Goal: Transaction & Acquisition: Obtain resource

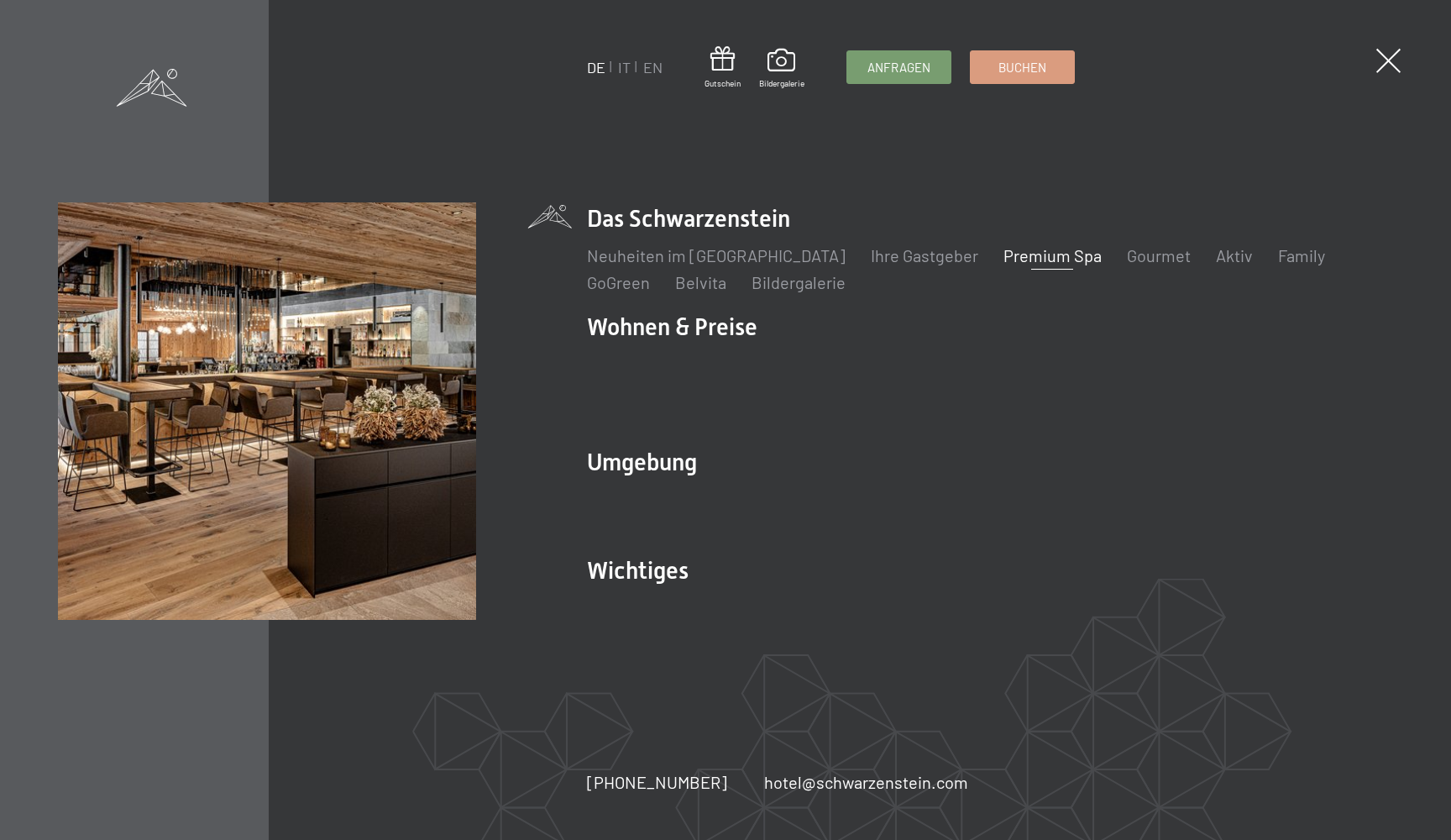
click at [1003, 266] on link "Premium Spa" at bounding box center [1053, 255] width 98 height 20
click at [1003, 255] on link "Premium Spa" at bounding box center [1053, 255] width 98 height 20
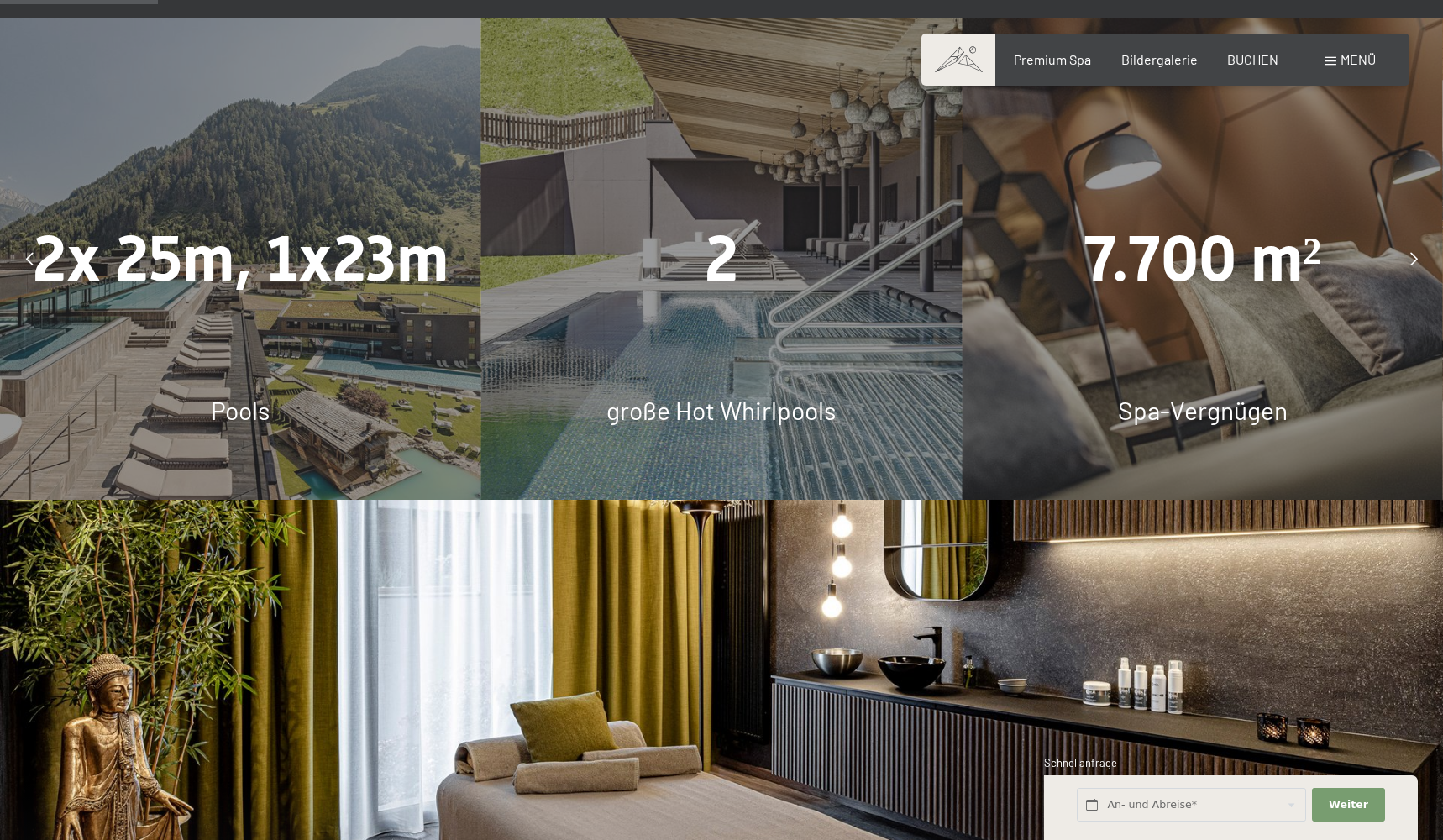
scroll to position [1342, 0]
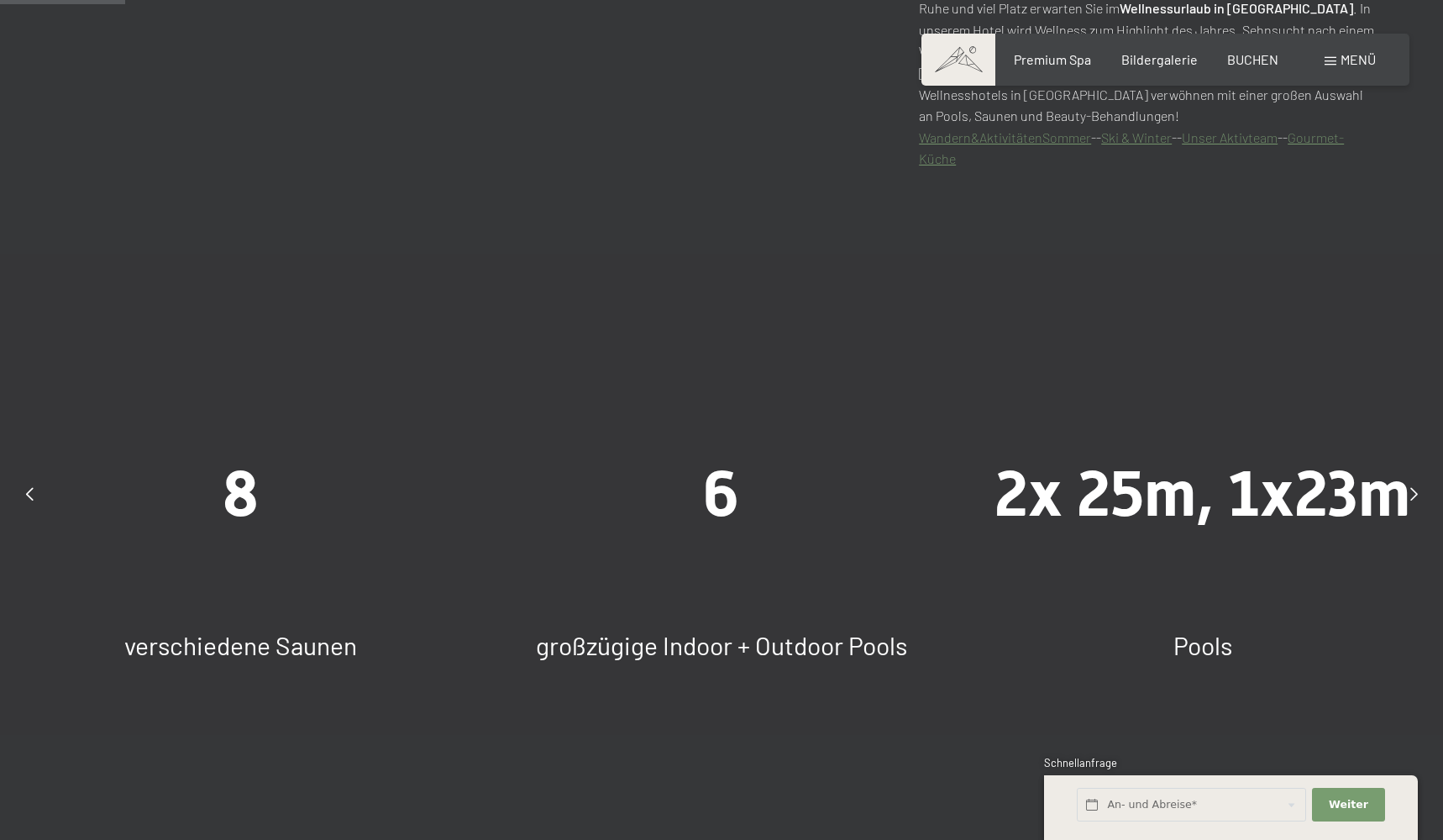
scroll to position [1113, 0]
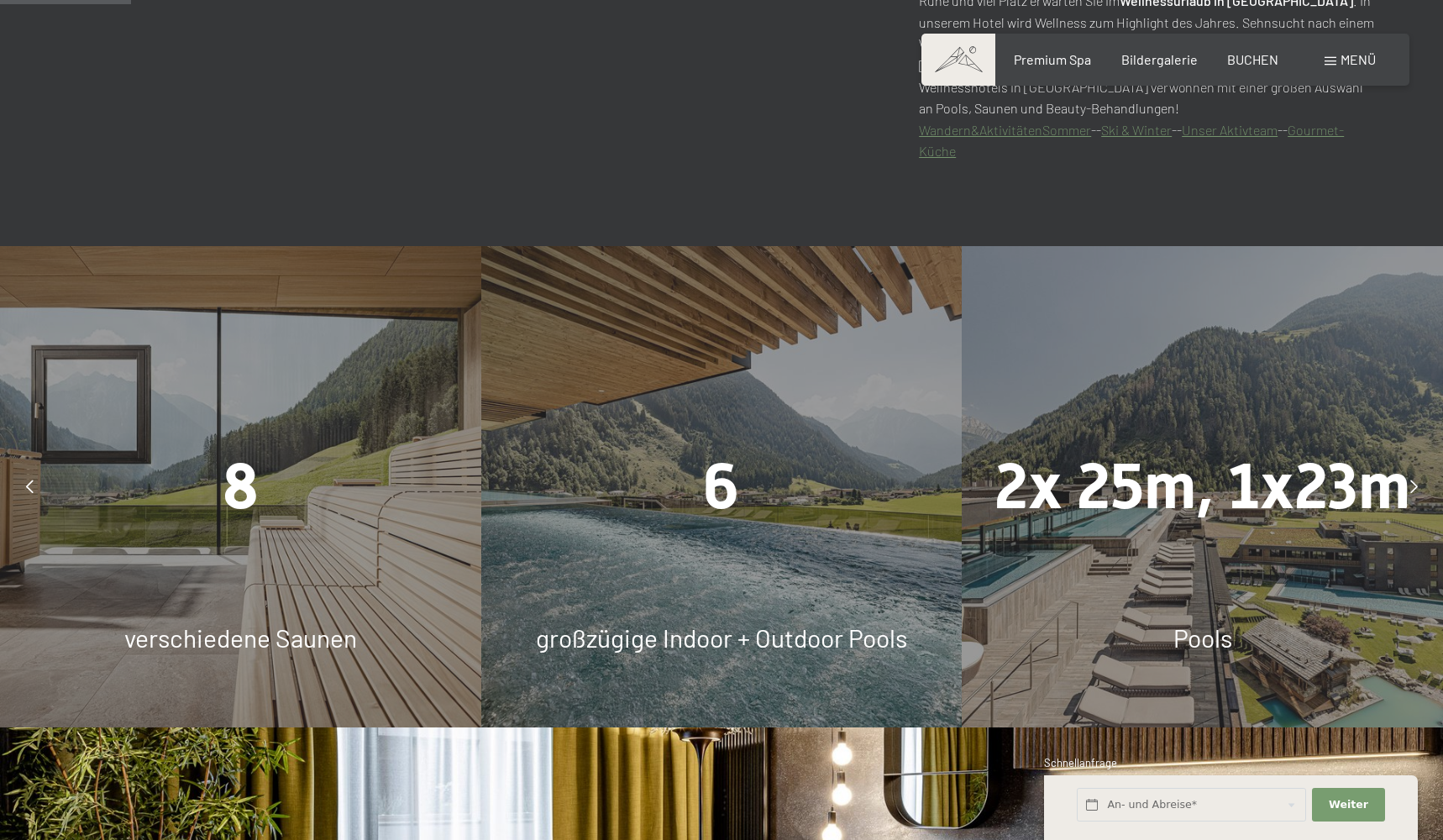
click at [202, 365] on div "8 verschiedene Saunen" at bounding box center [240, 486] width 481 height 481
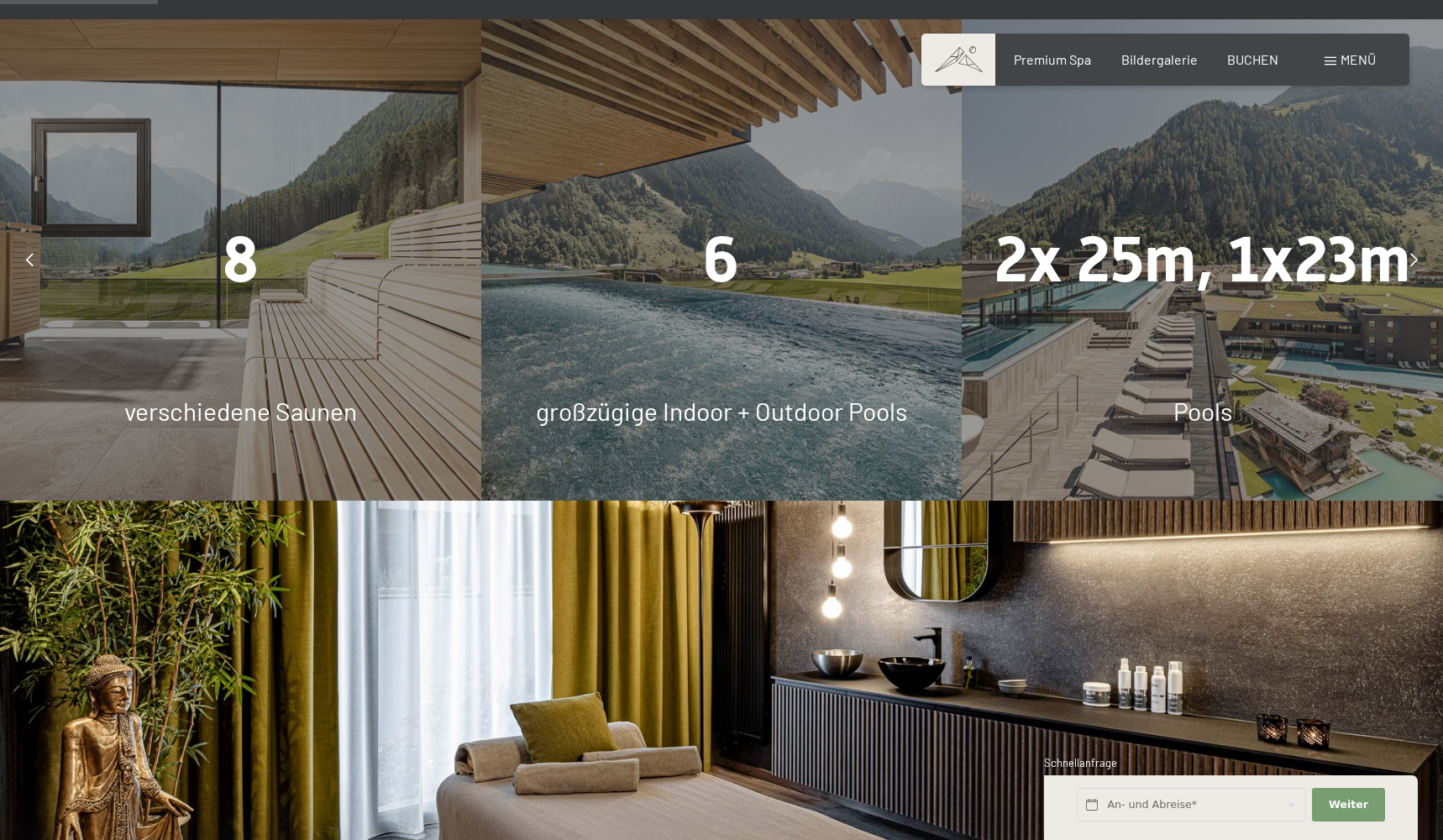
scroll to position [1335, 0]
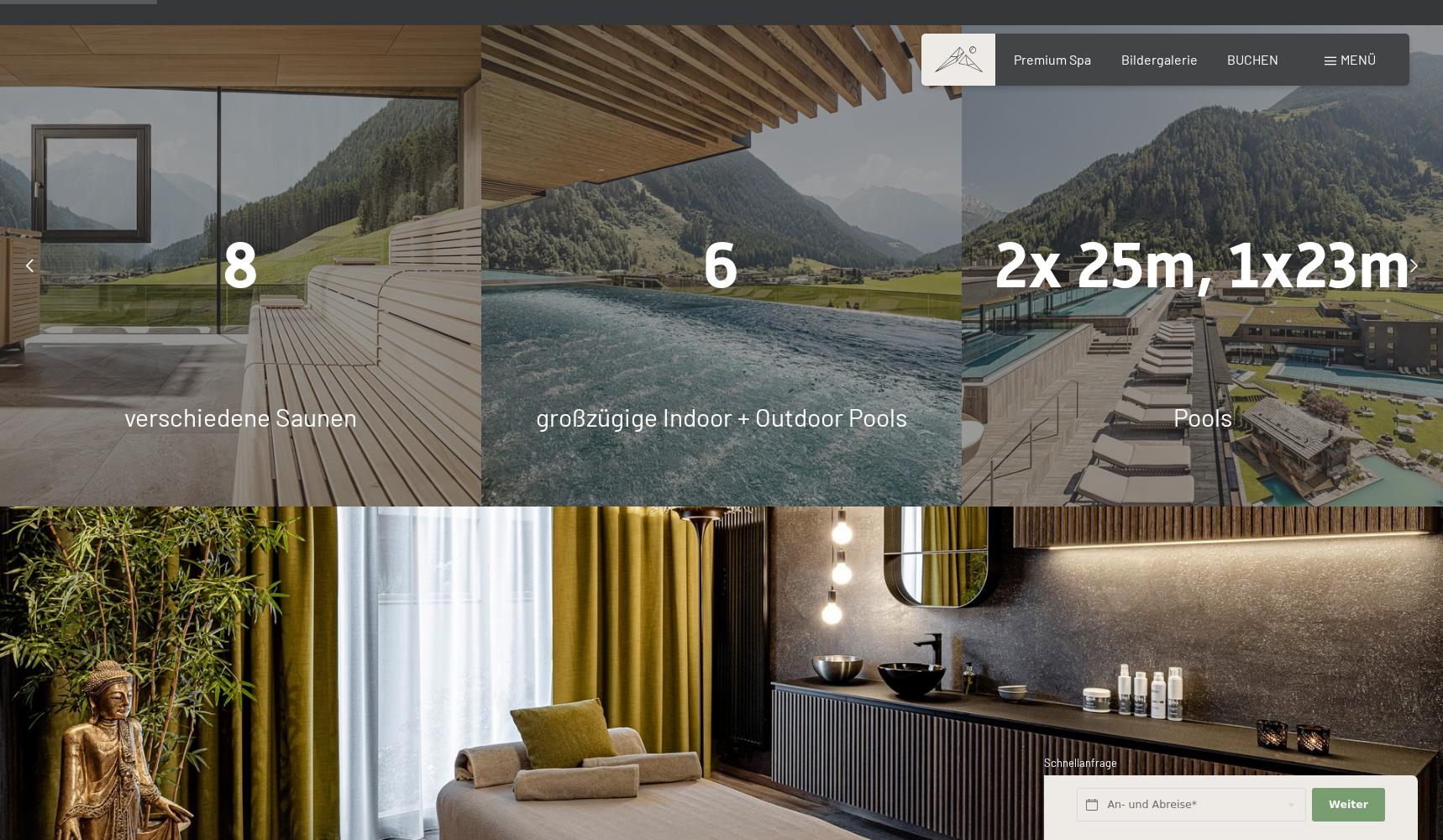
click at [202, 365] on div "8 verschiedene Saunen" at bounding box center [240, 266] width 481 height 481
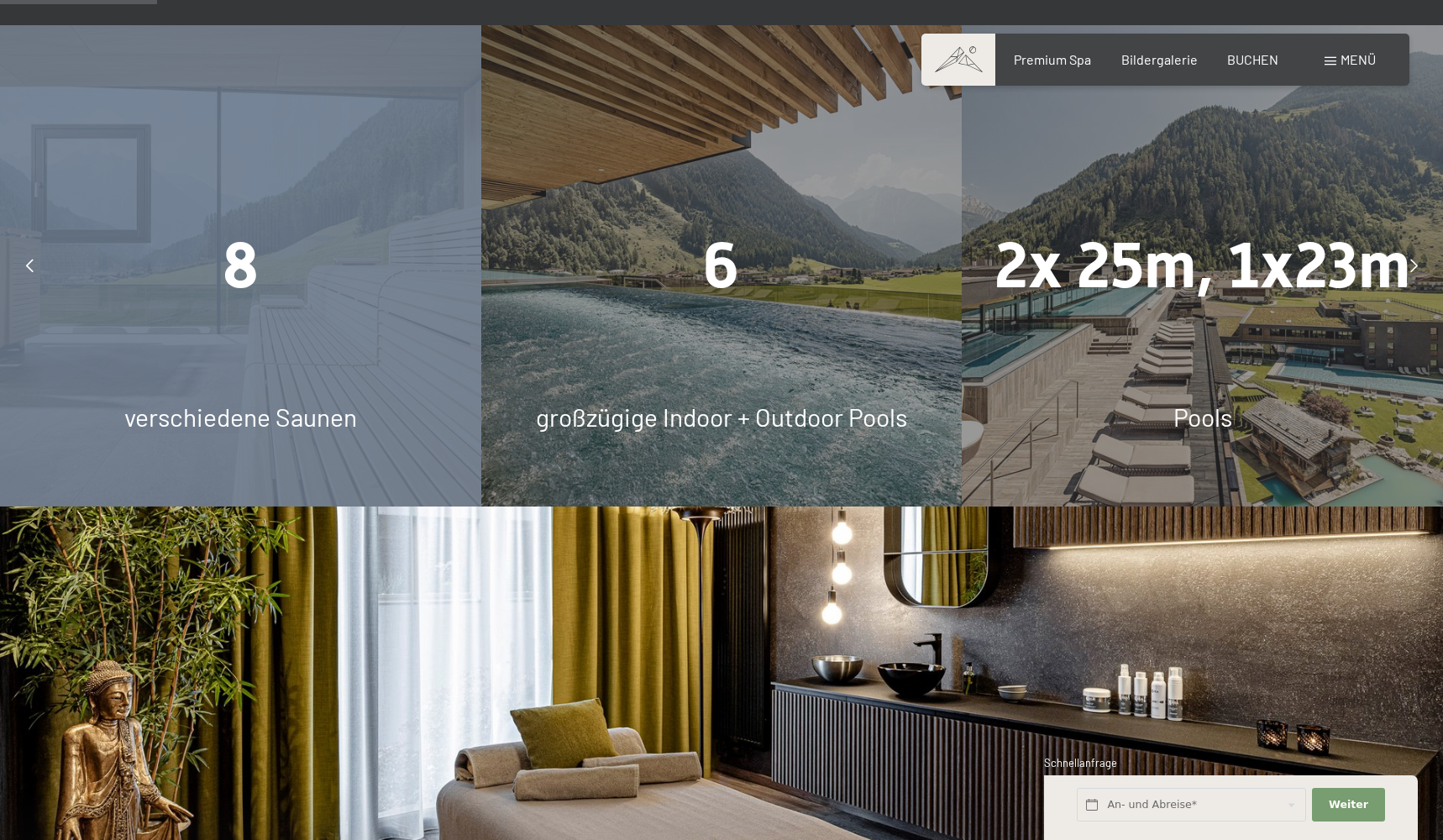
click at [202, 365] on div "8 verschiedene Saunen" at bounding box center [240, 266] width 481 height 481
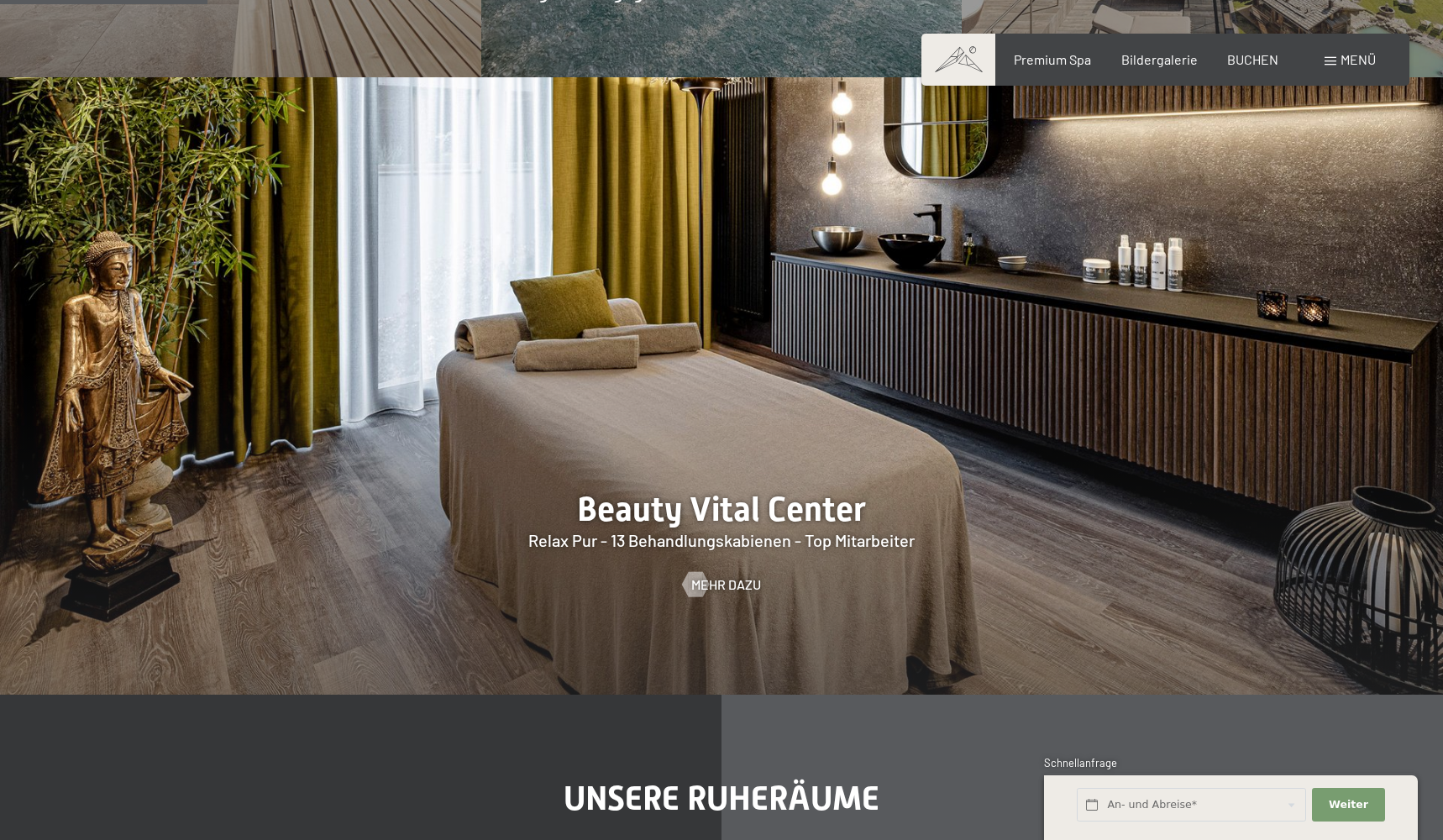
scroll to position [1828, 0]
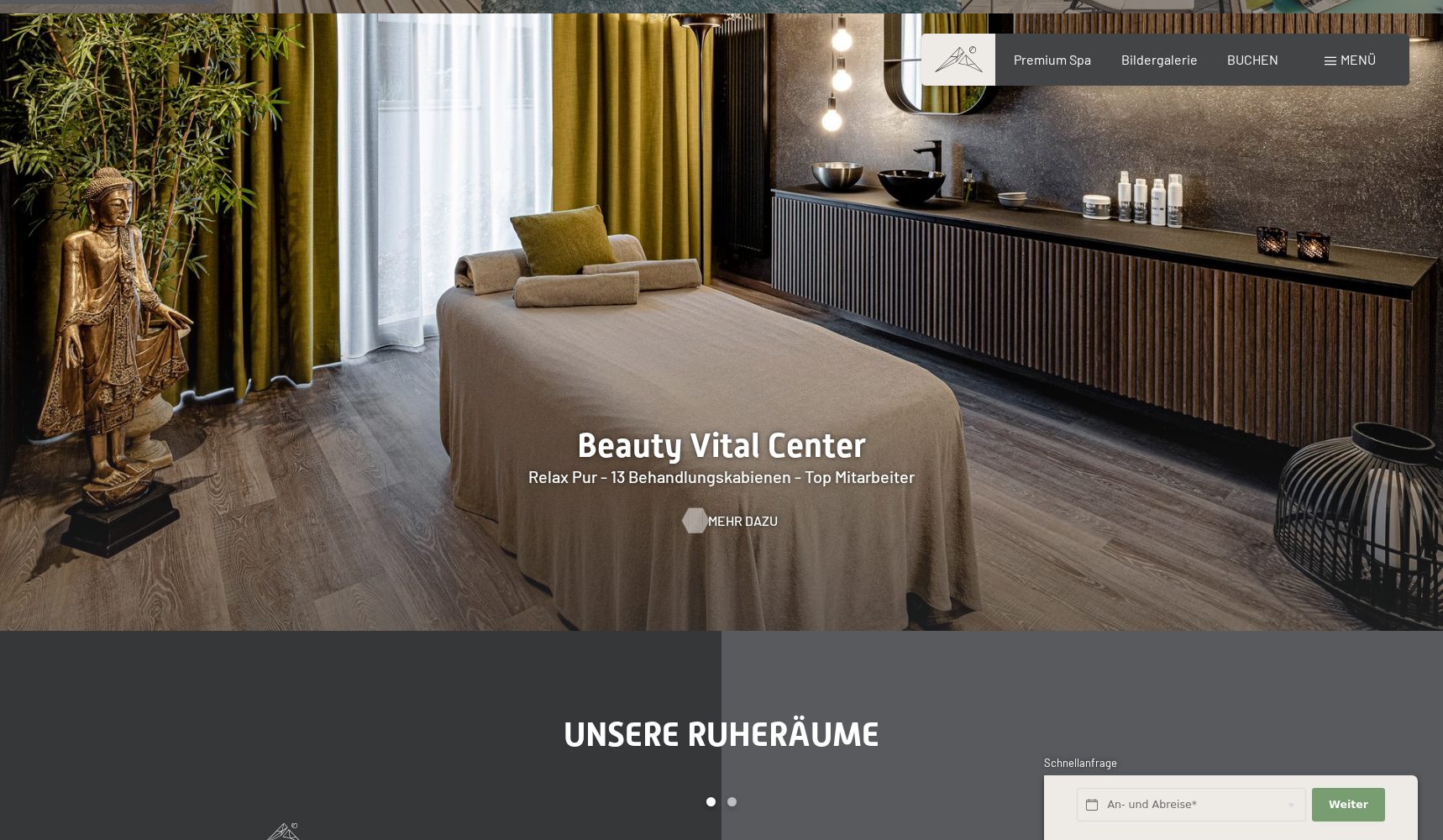
click at [698, 514] on div at bounding box center [694, 520] width 15 height 26
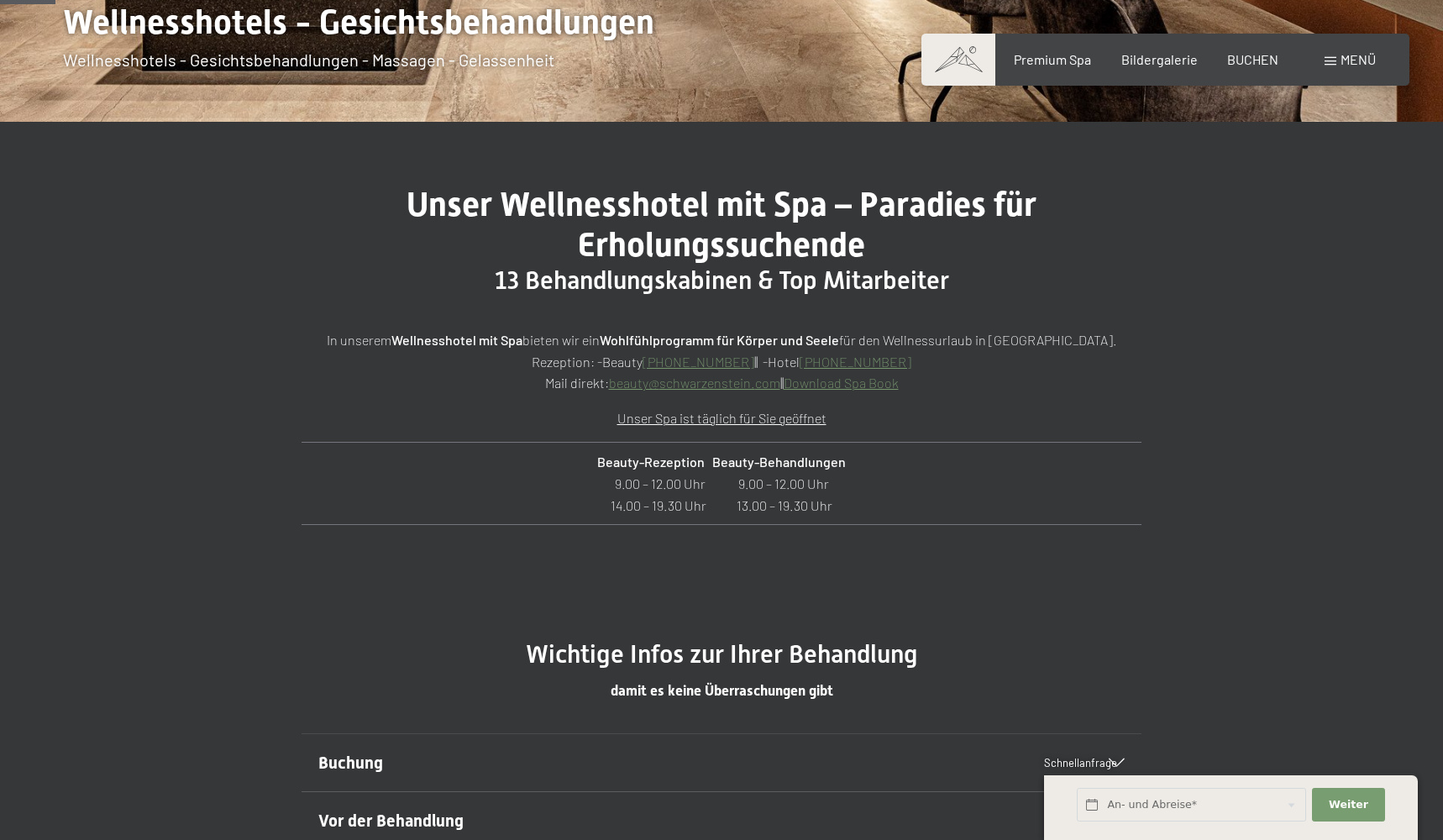
scroll to position [507, 0]
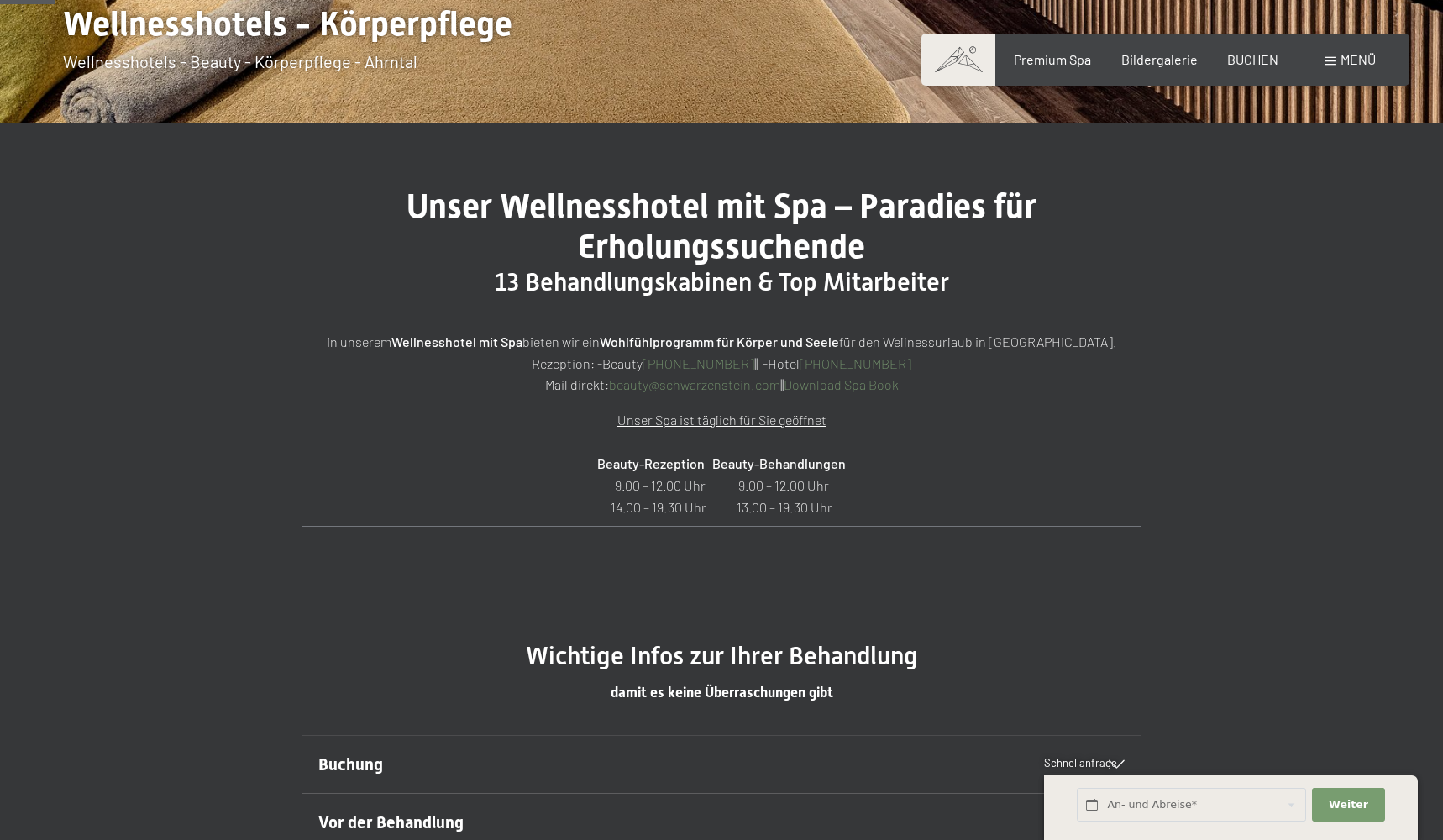
click at [840, 386] on link "Download Spa Book" at bounding box center [841, 385] width 115 height 16
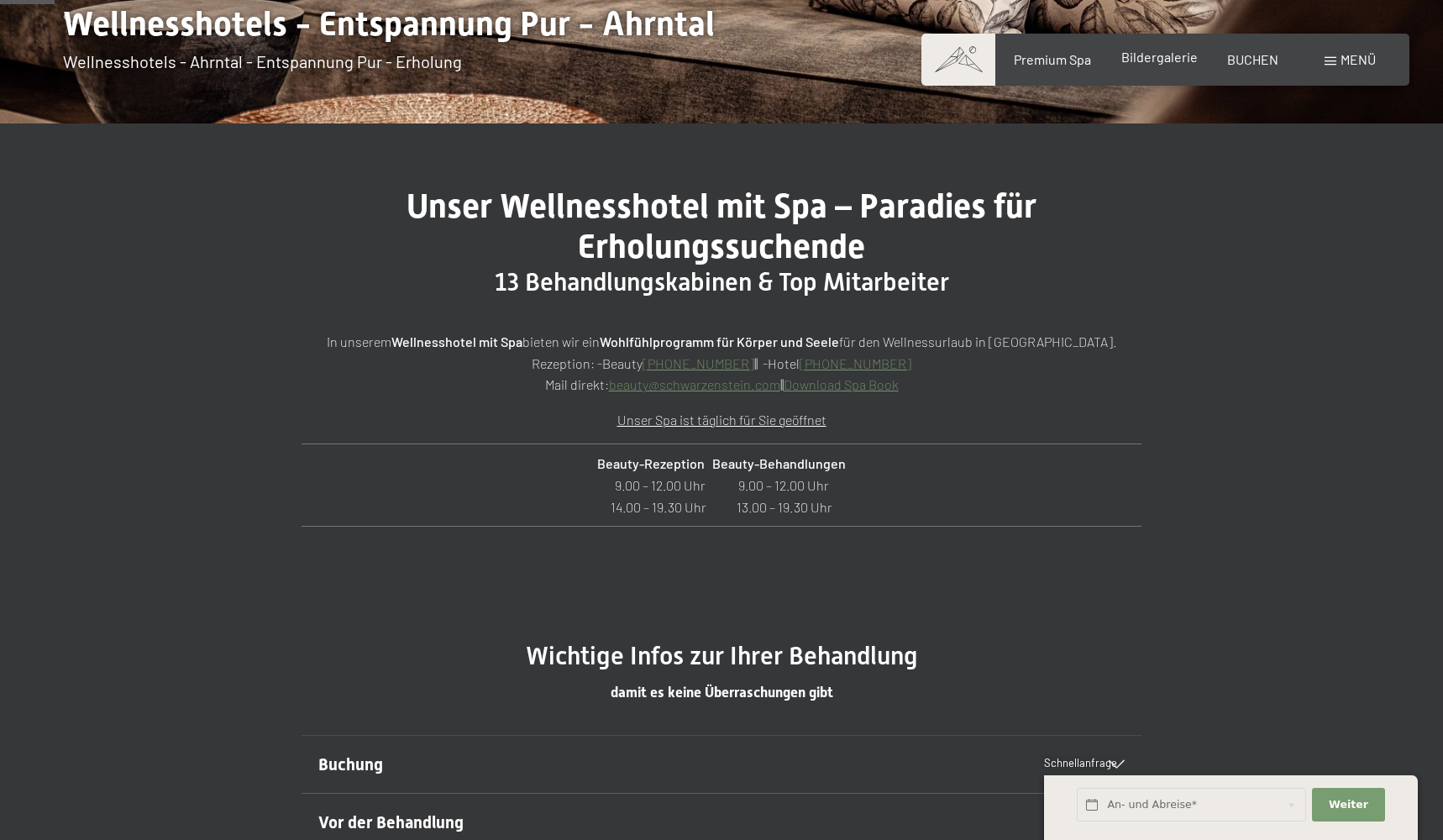
click at [1166, 49] on span "Bildergalerie" at bounding box center [1160, 57] width 77 height 16
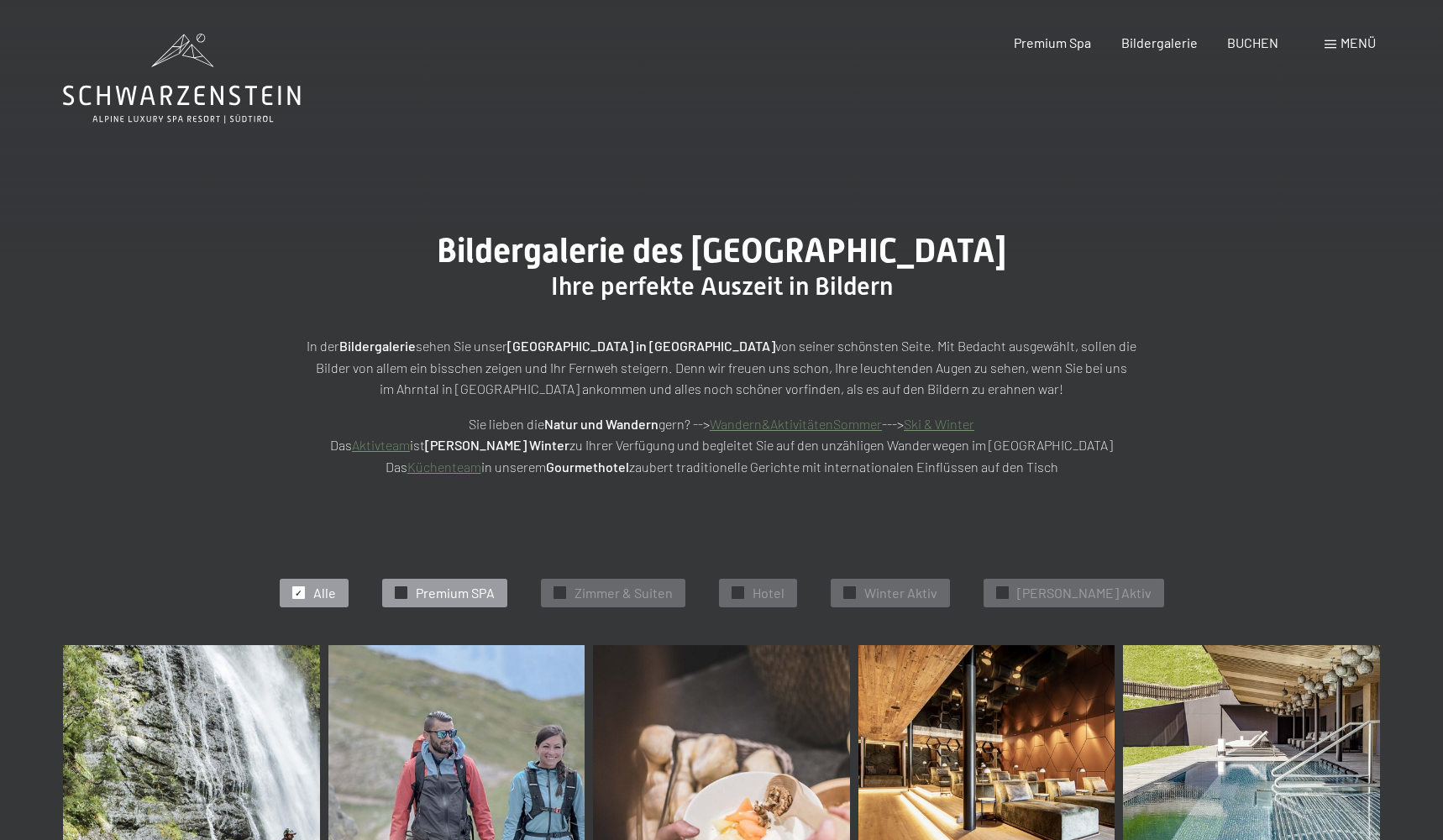
click at [404, 593] on span "✓" at bounding box center [400, 593] width 7 height 12
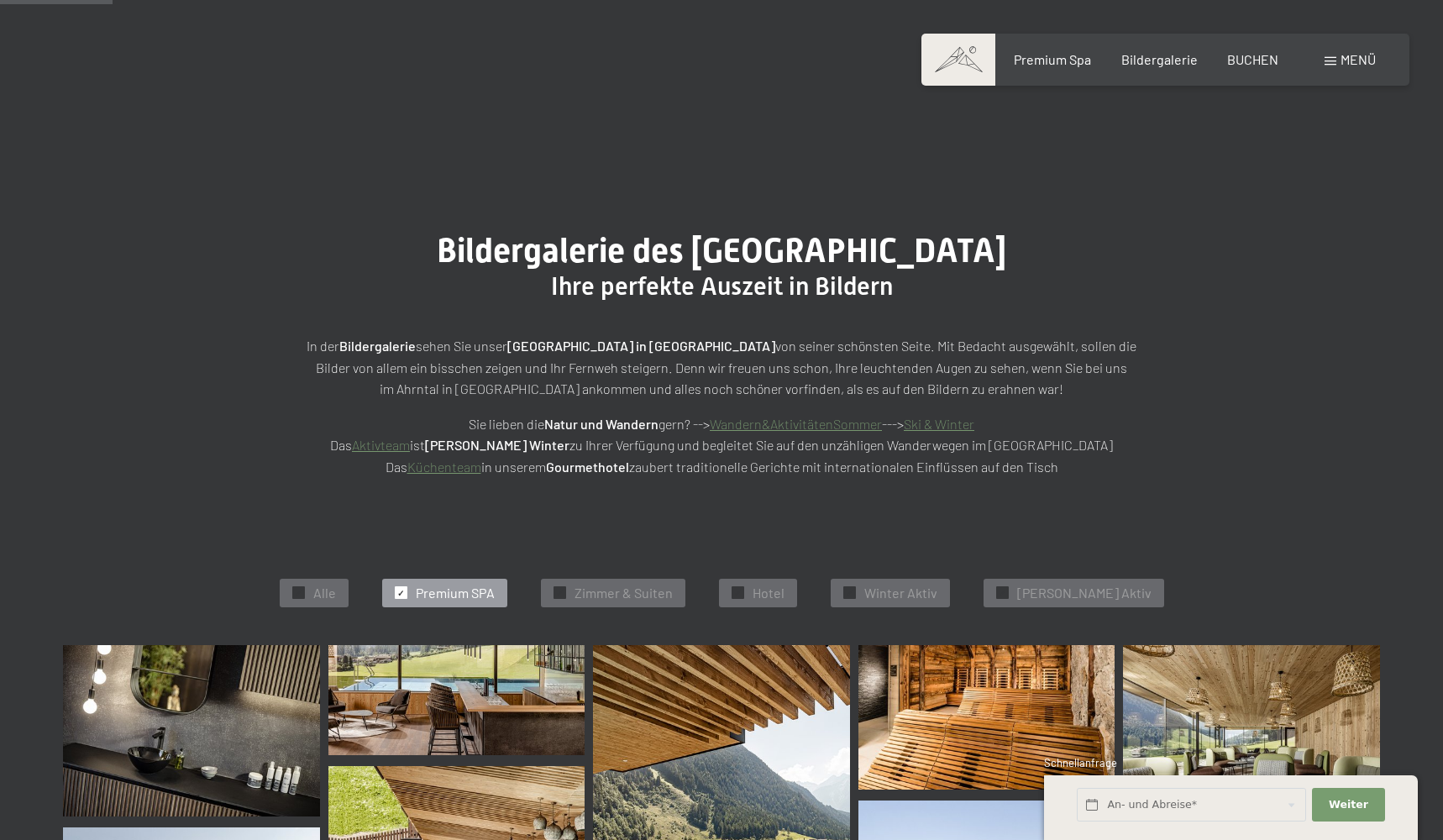
scroll to position [420, 0]
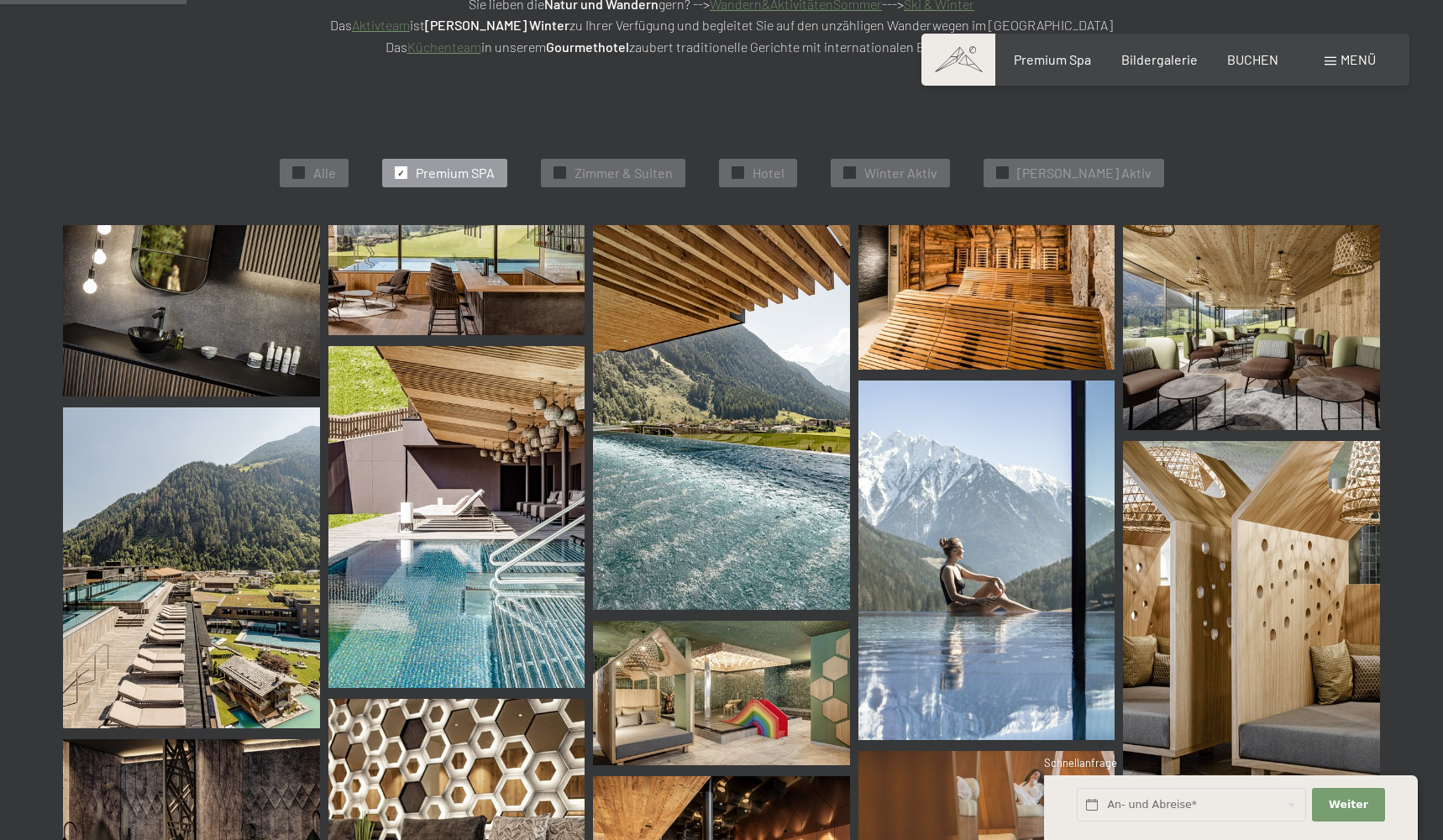
click at [175, 297] on img at bounding box center [191, 311] width 257 height 171
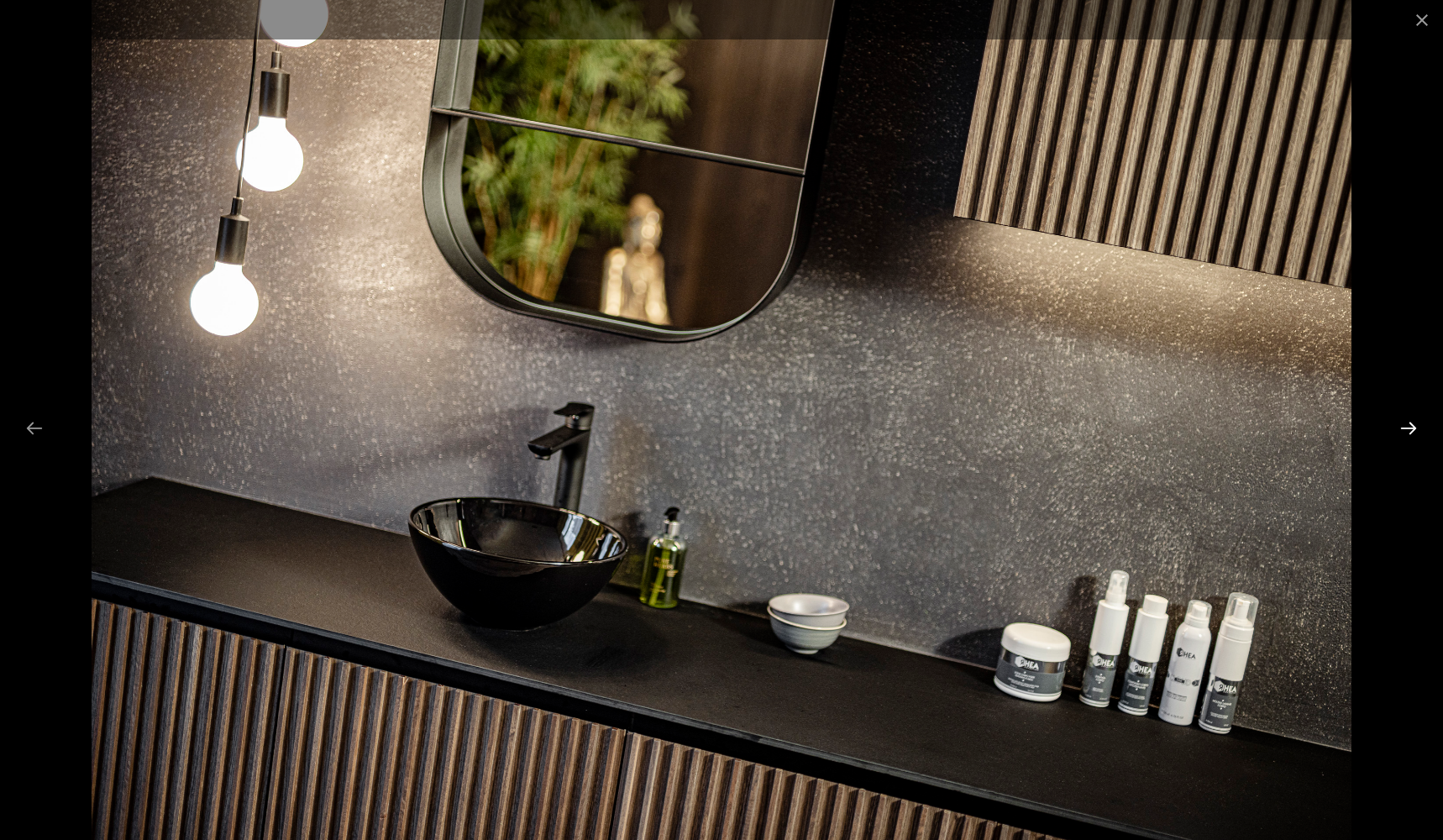
click at [1408, 434] on button "Next slide" at bounding box center [1409, 427] width 35 height 32
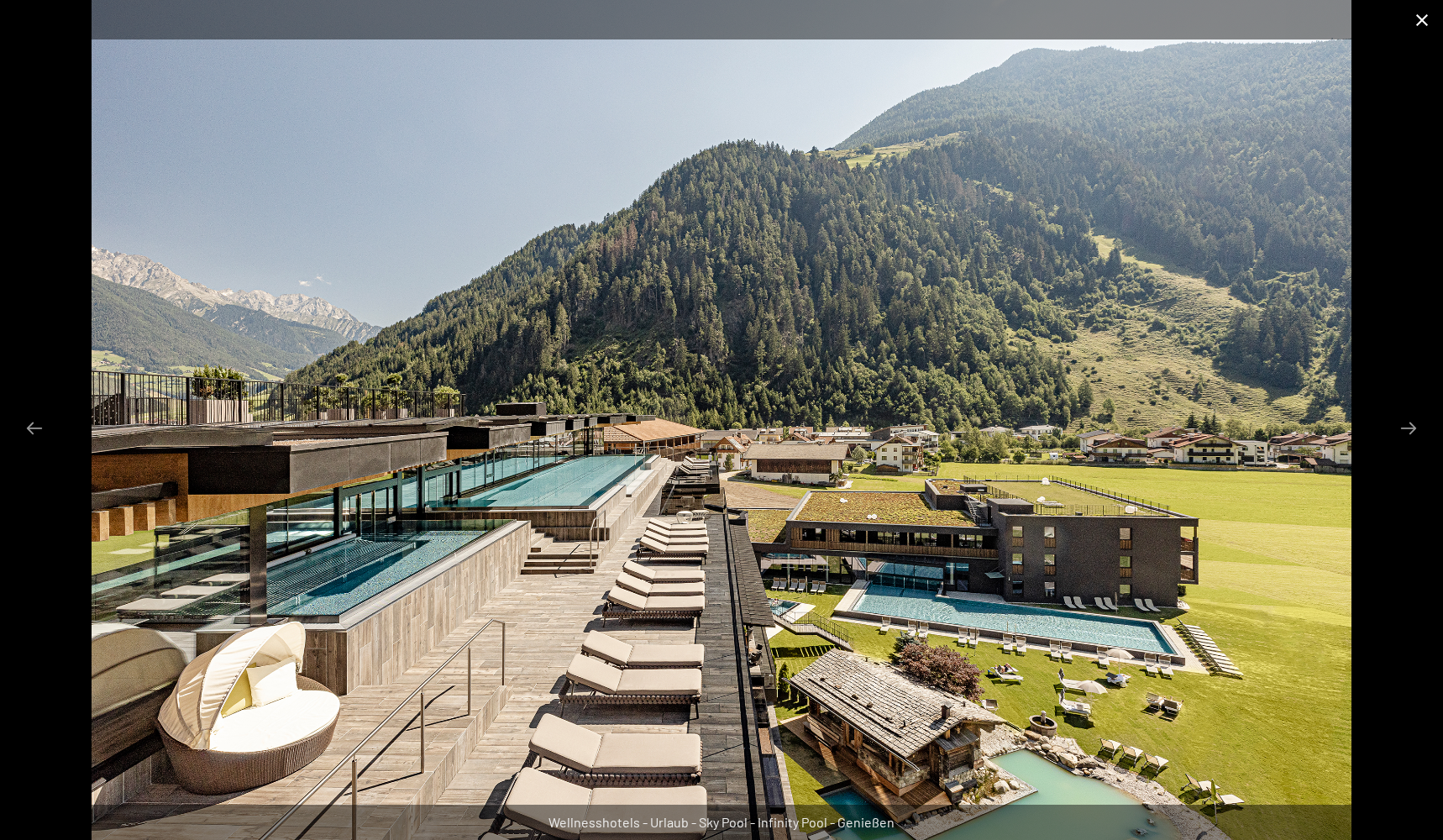
click at [1420, 22] on button "Close gallery" at bounding box center [1421, 20] width 42 height 39
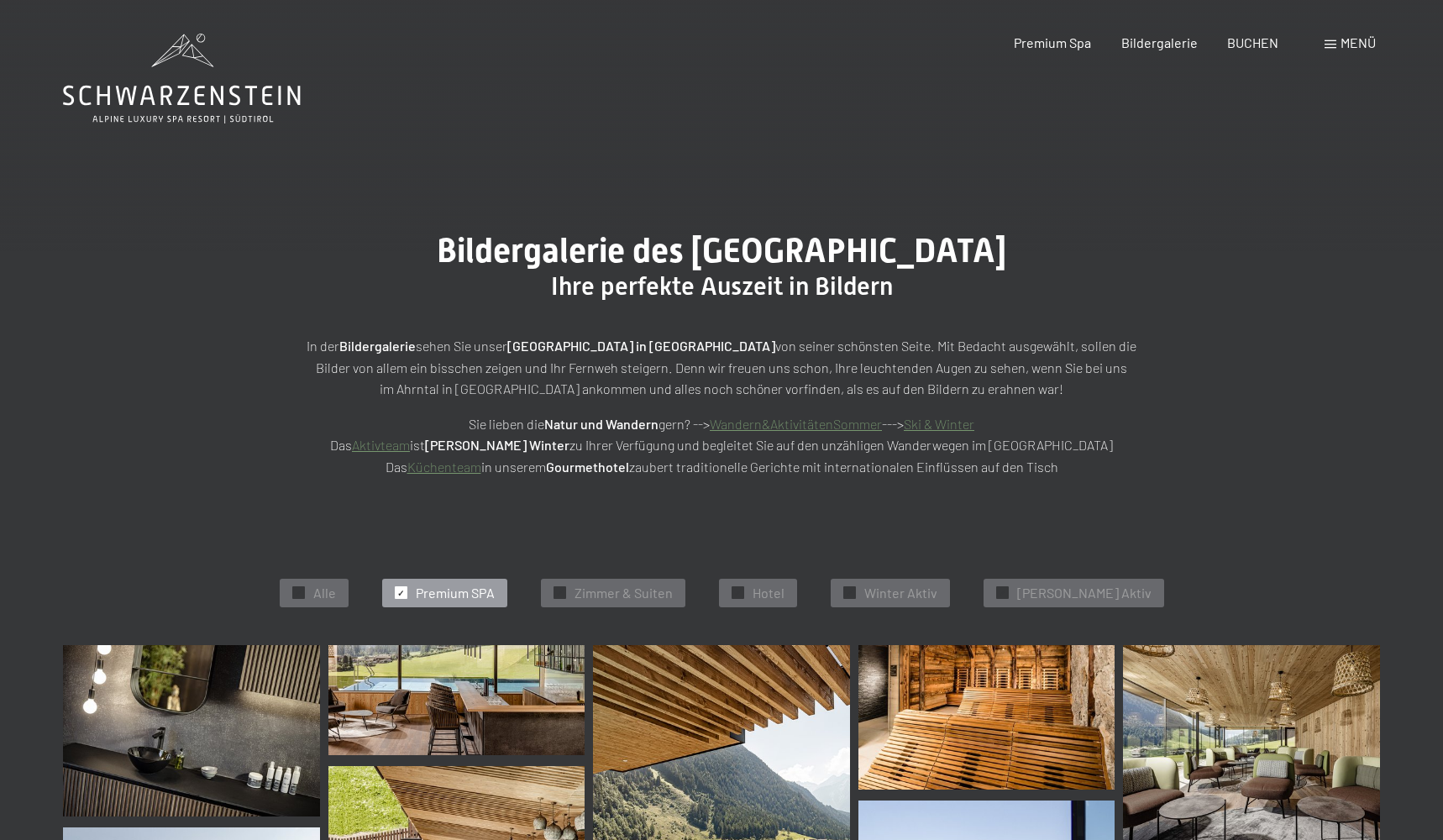
scroll to position [0, 0]
click at [336, 591] on span "Alle" at bounding box center [324, 592] width 23 height 19
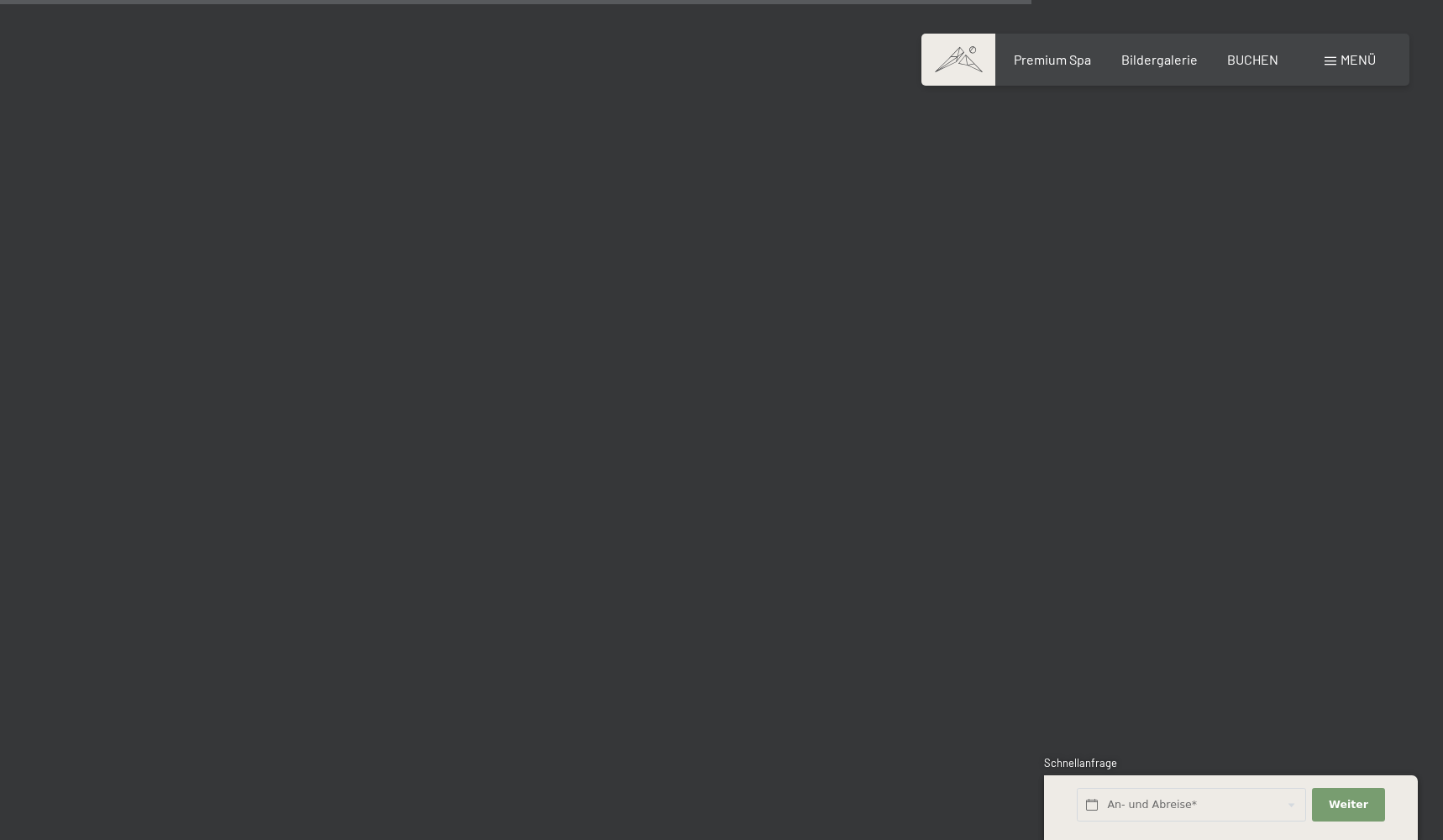
scroll to position [7473, 0]
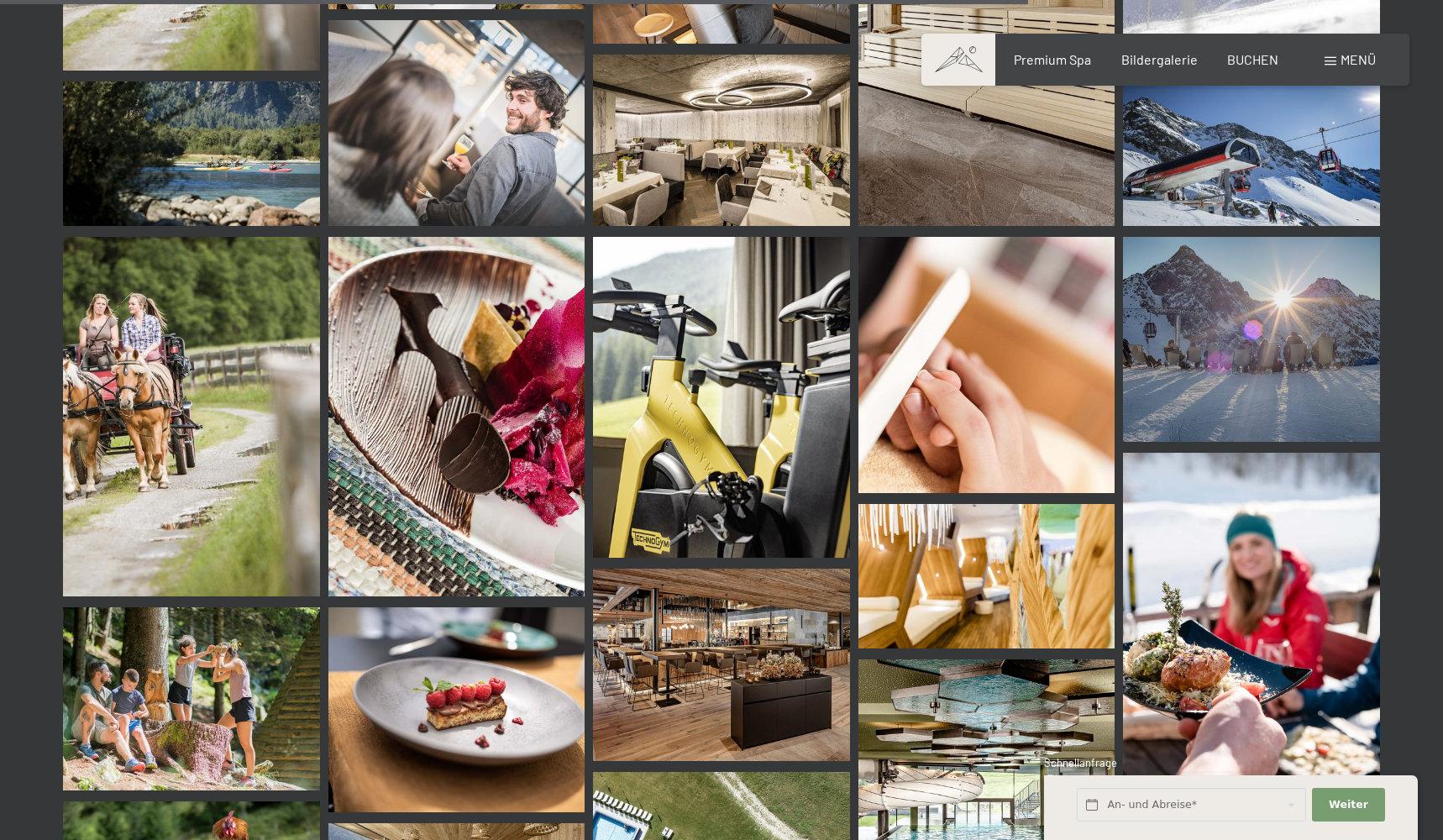
click at [744, 113] on img at bounding box center [721, 141] width 257 height 171
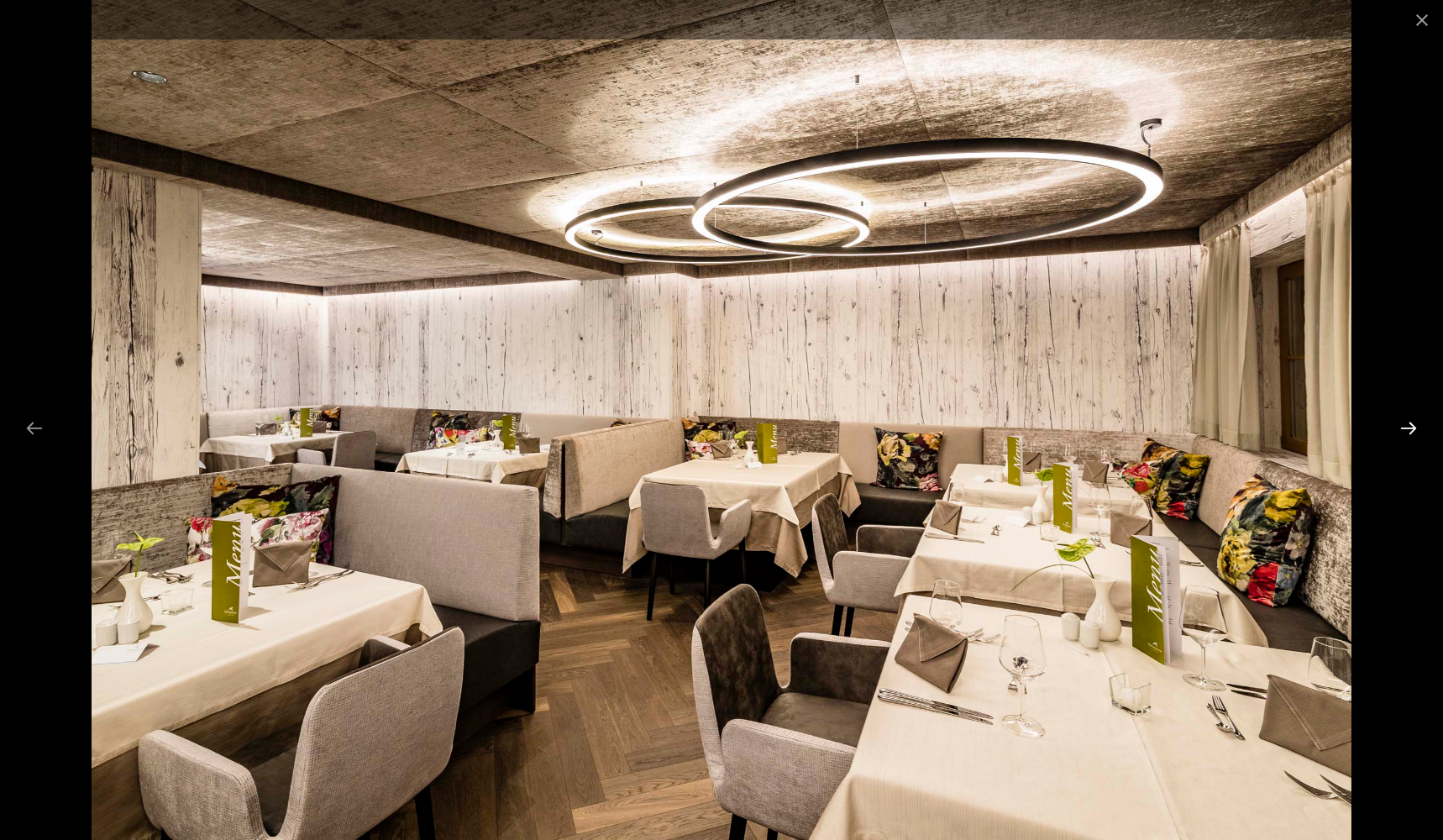
click at [1403, 422] on button "Next slide" at bounding box center [1409, 427] width 35 height 32
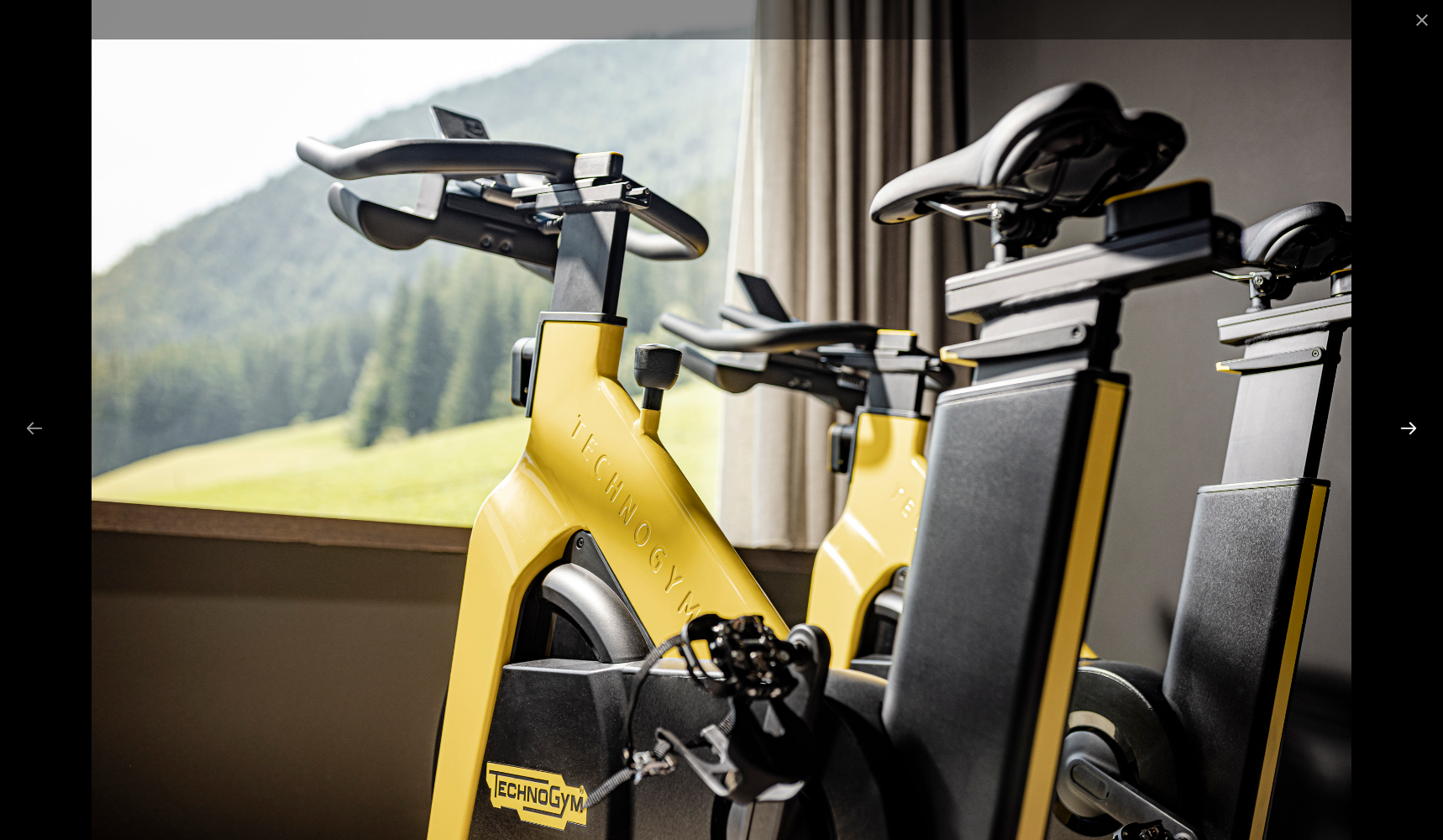
click at [1403, 422] on button "Next slide" at bounding box center [1409, 427] width 35 height 32
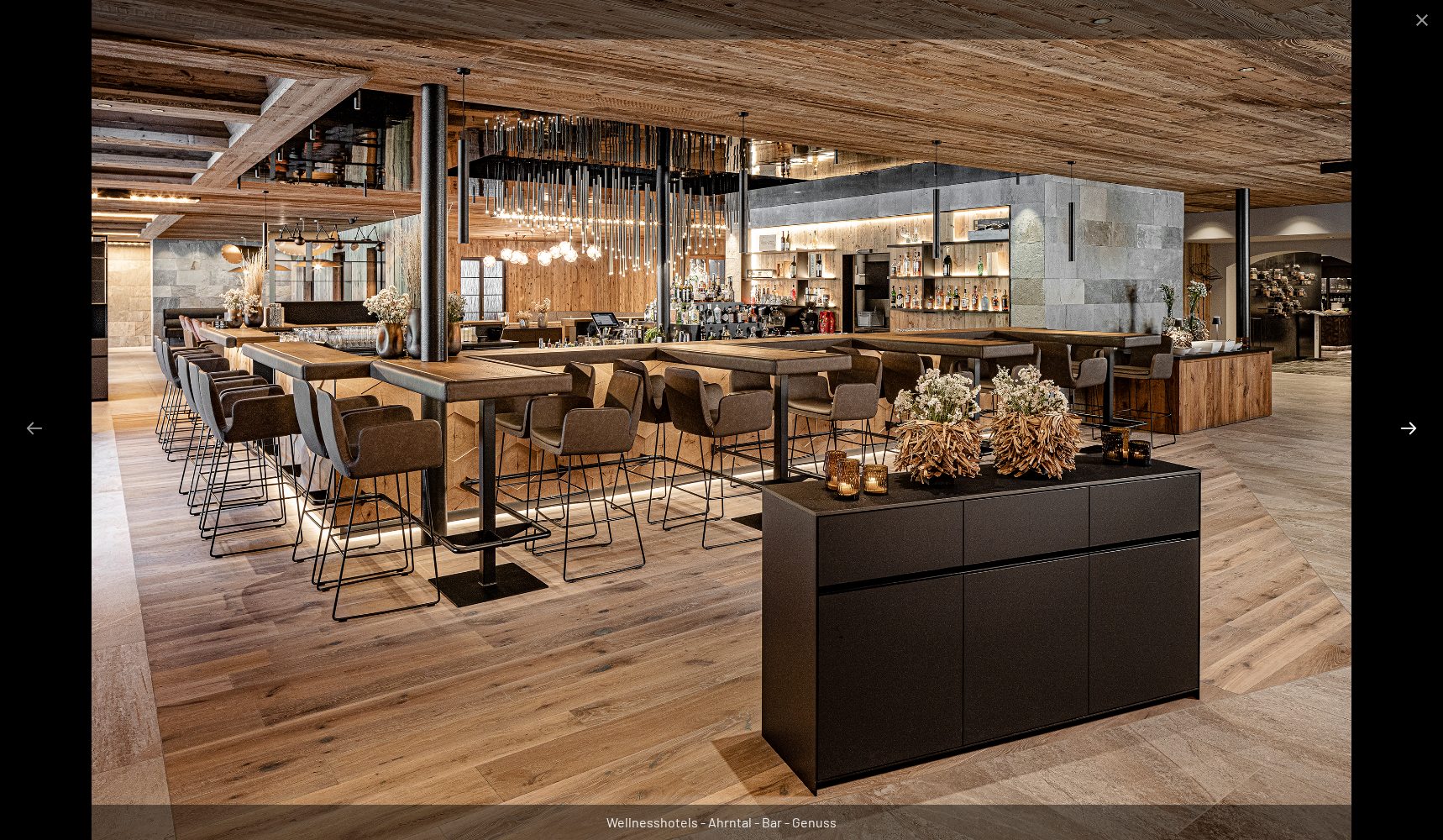
click at [1409, 423] on button "Next slide" at bounding box center [1409, 427] width 35 height 32
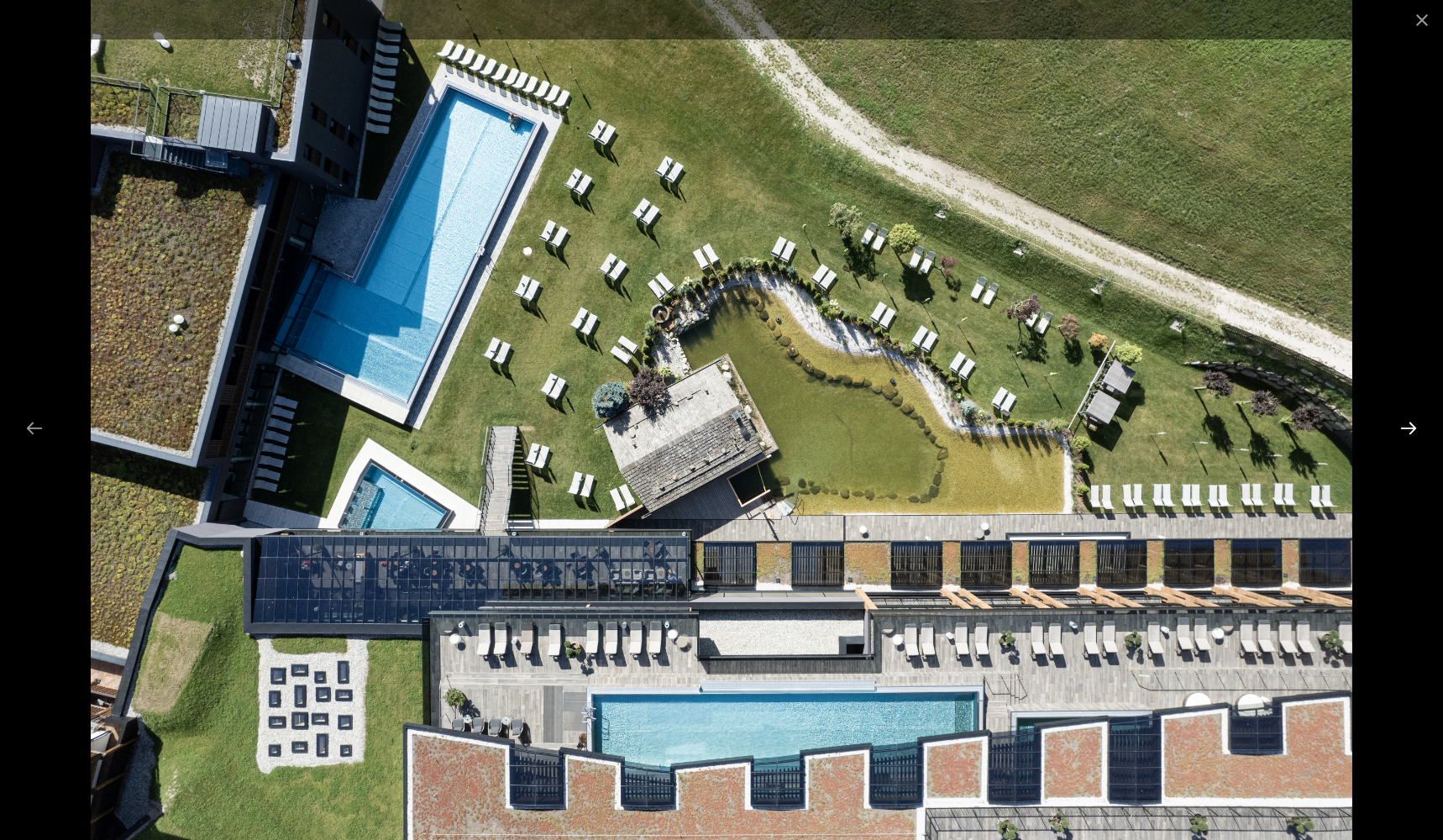
click at [1413, 436] on button "Next slide" at bounding box center [1409, 427] width 35 height 32
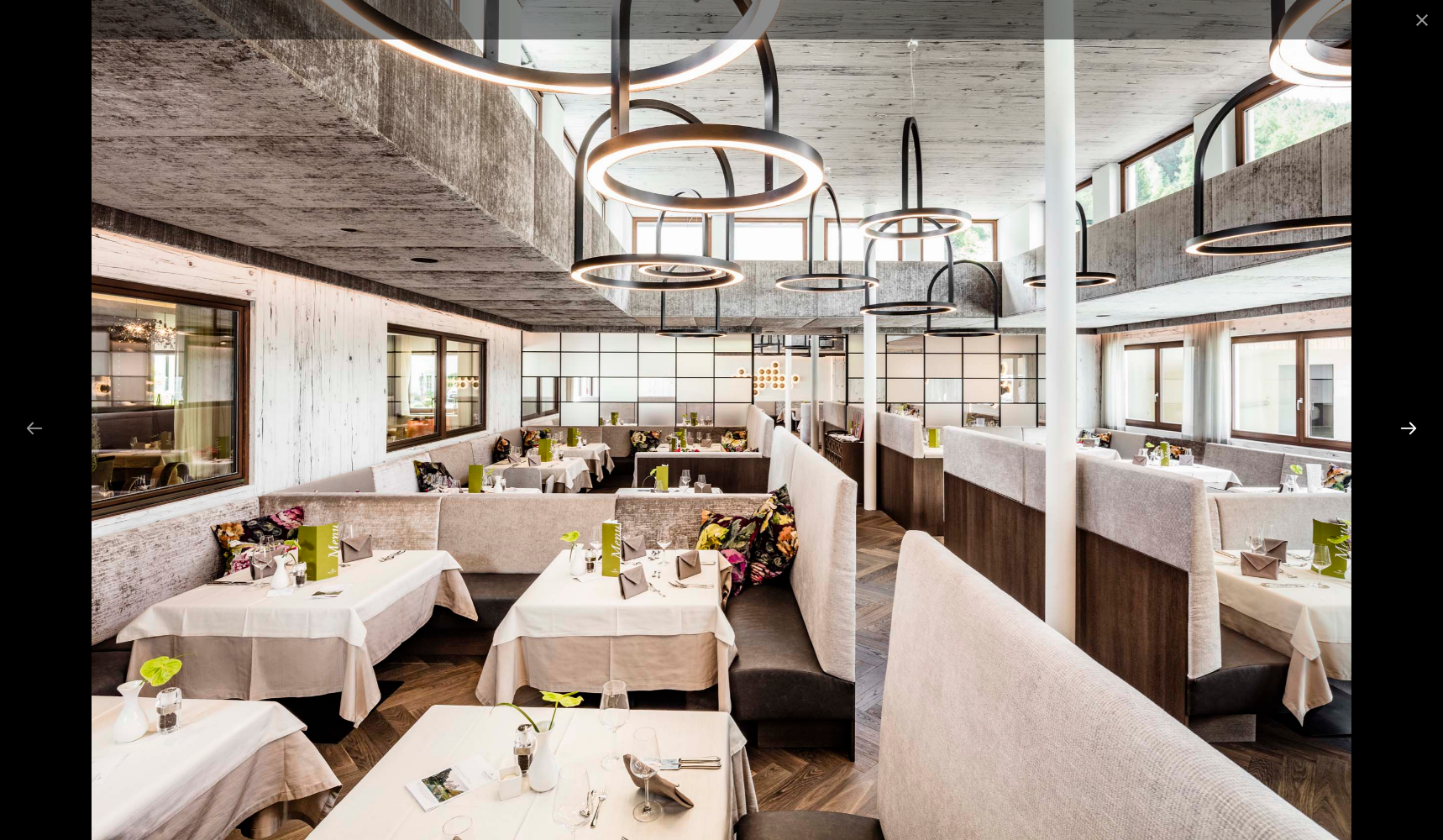
click at [1413, 436] on button "Next slide" at bounding box center [1409, 427] width 35 height 32
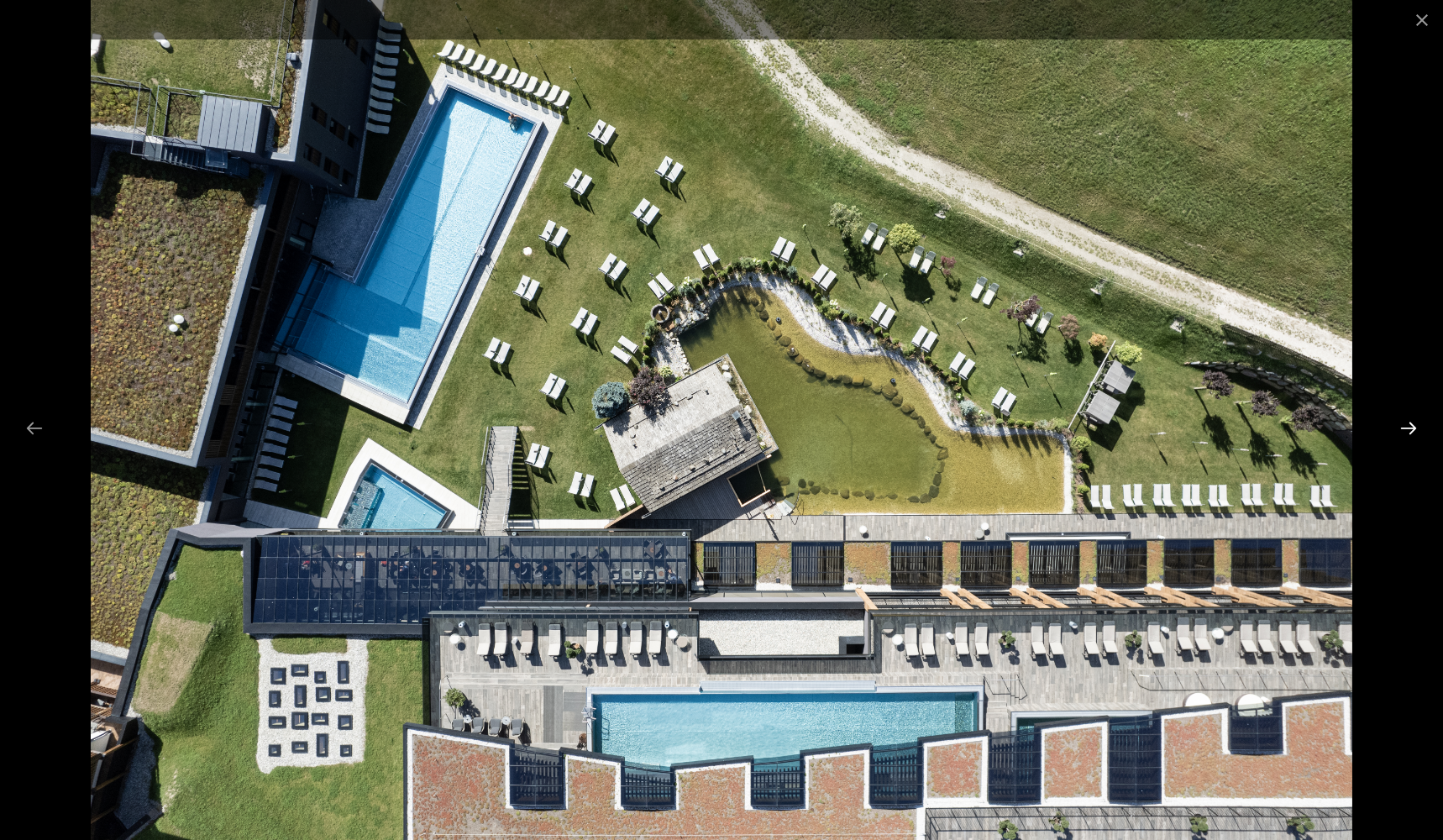
click at [1413, 436] on button "Next slide" at bounding box center [1409, 427] width 35 height 32
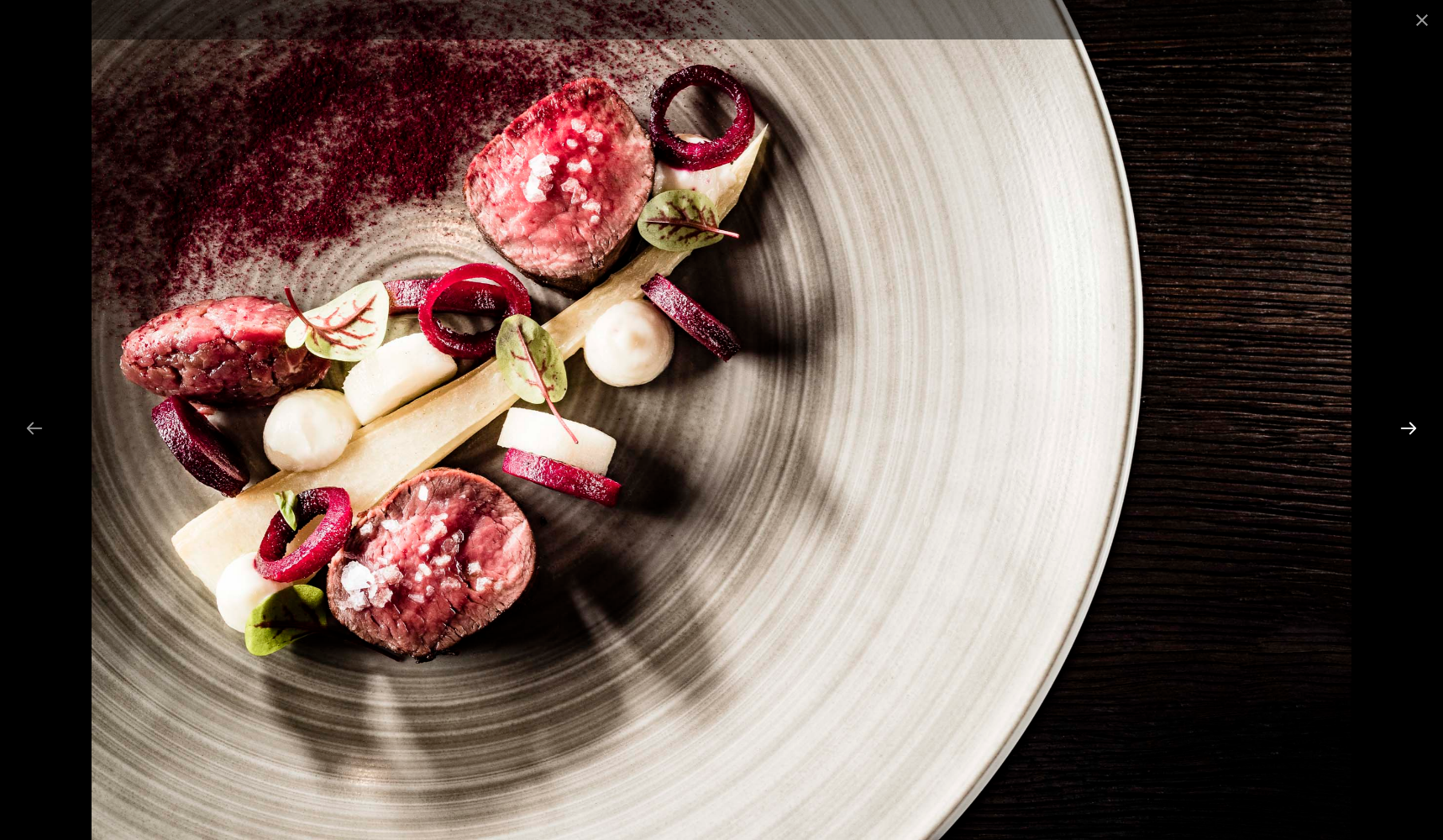
click at [1413, 436] on button "Next slide" at bounding box center [1409, 427] width 35 height 32
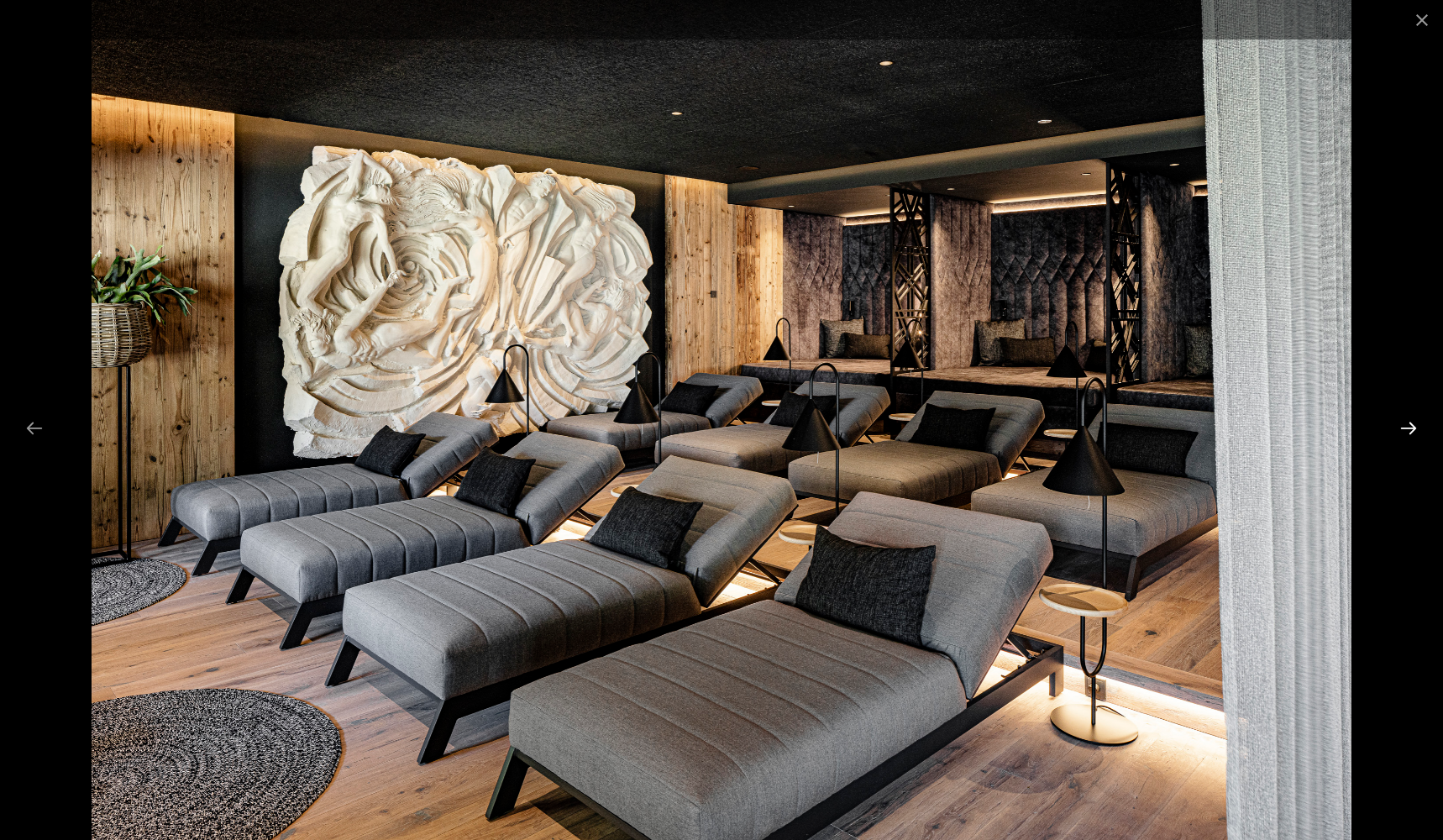
click at [1413, 436] on button "Next slide" at bounding box center [1409, 427] width 35 height 32
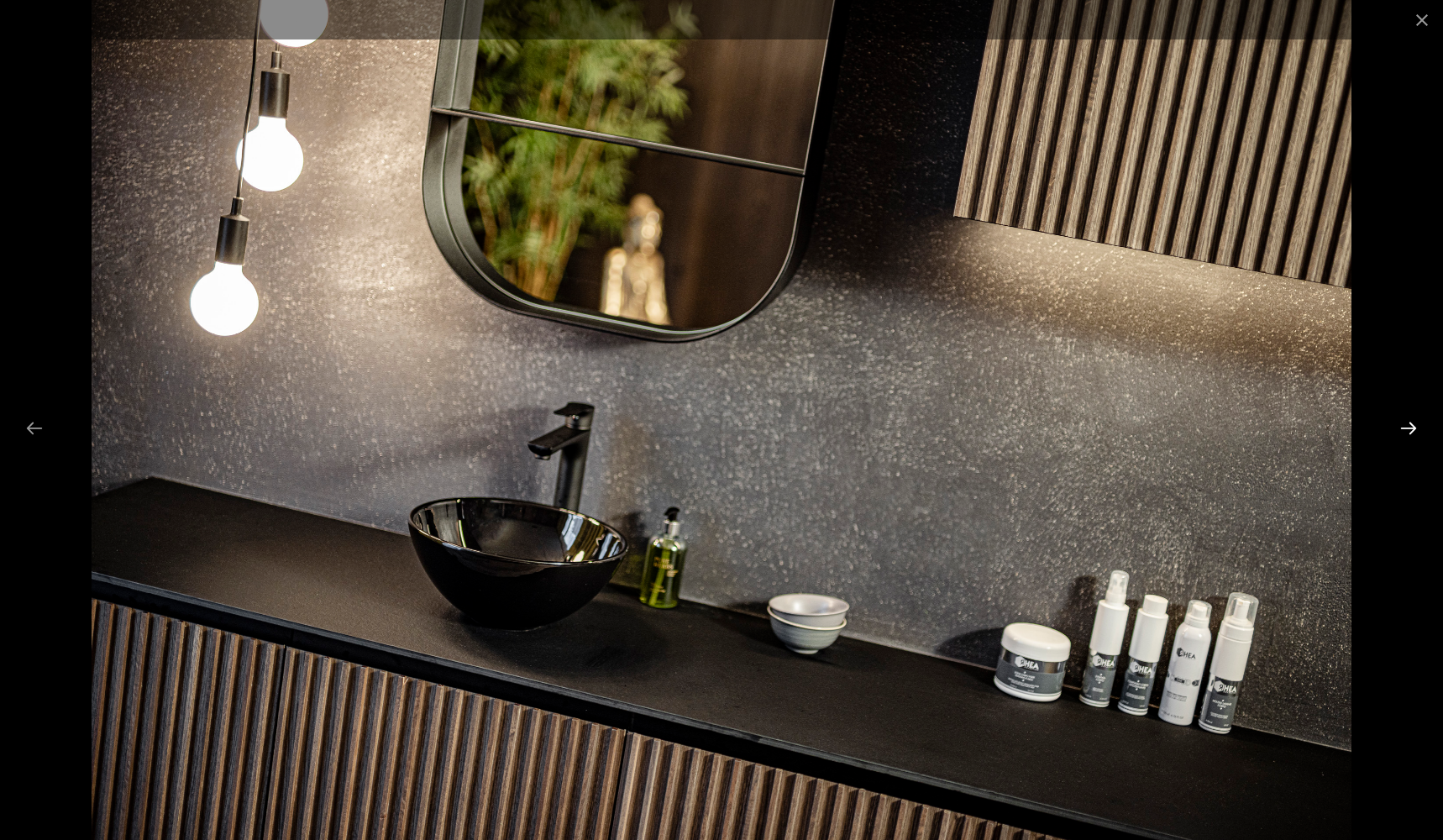
click at [1413, 436] on button "Next slide" at bounding box center [1409, 427] width 35 height 32
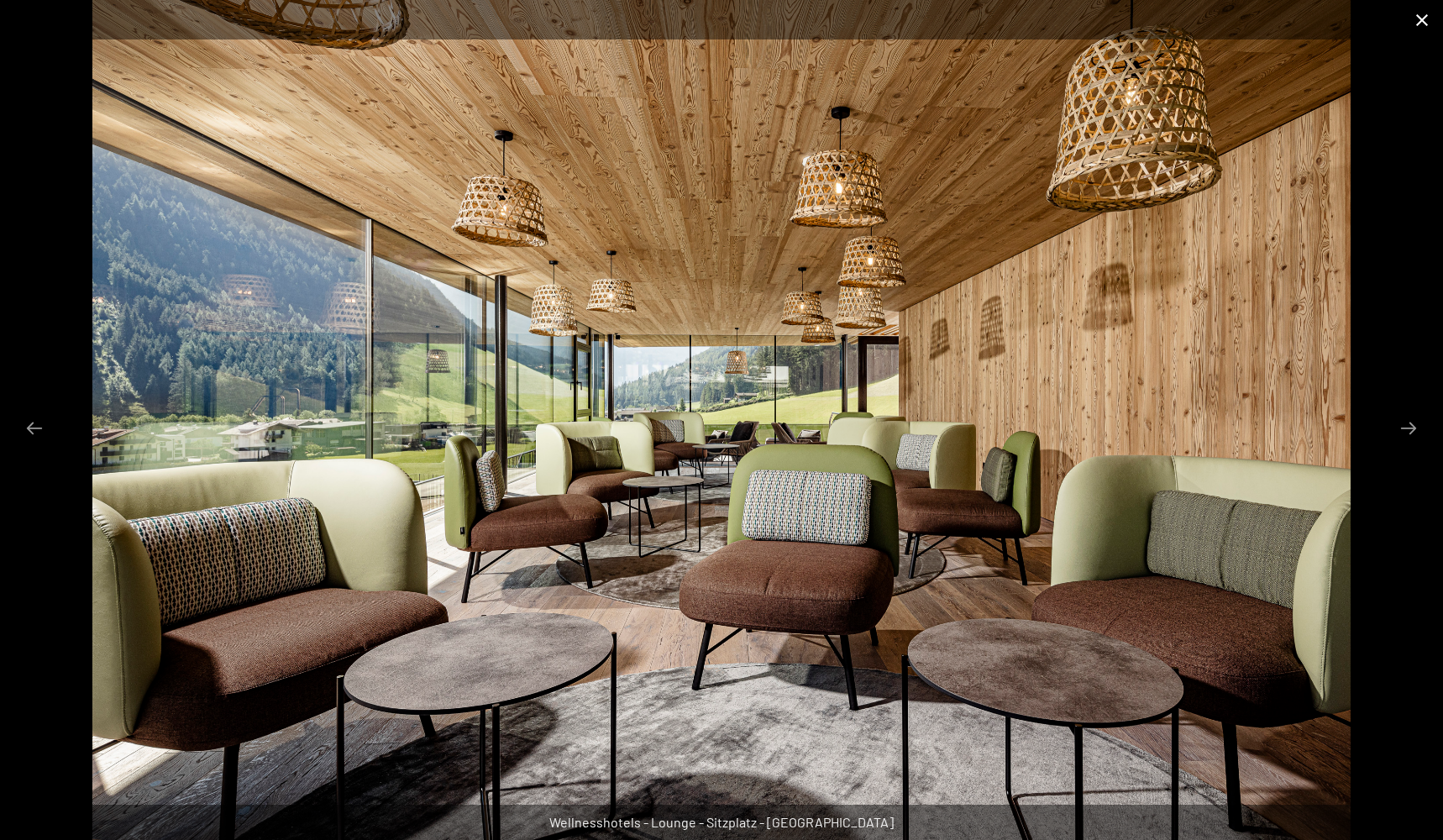
click at [1412, 23] on button "Close gallery" at bounding box center [1421, 20] width 42 height 39
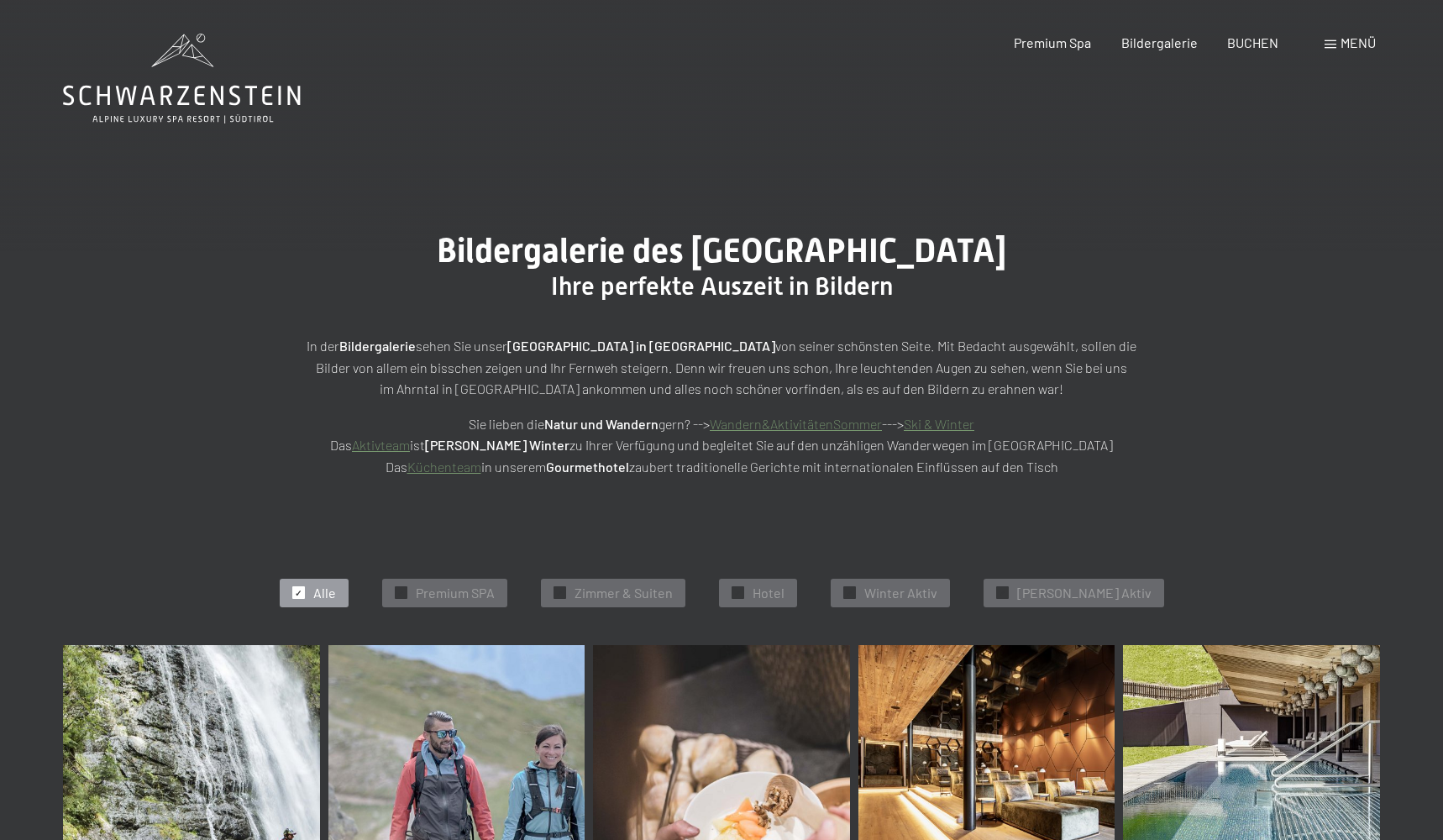
scroll to position [0, 0]
